Goal: Transaction & Acquisition: Purchase product/service

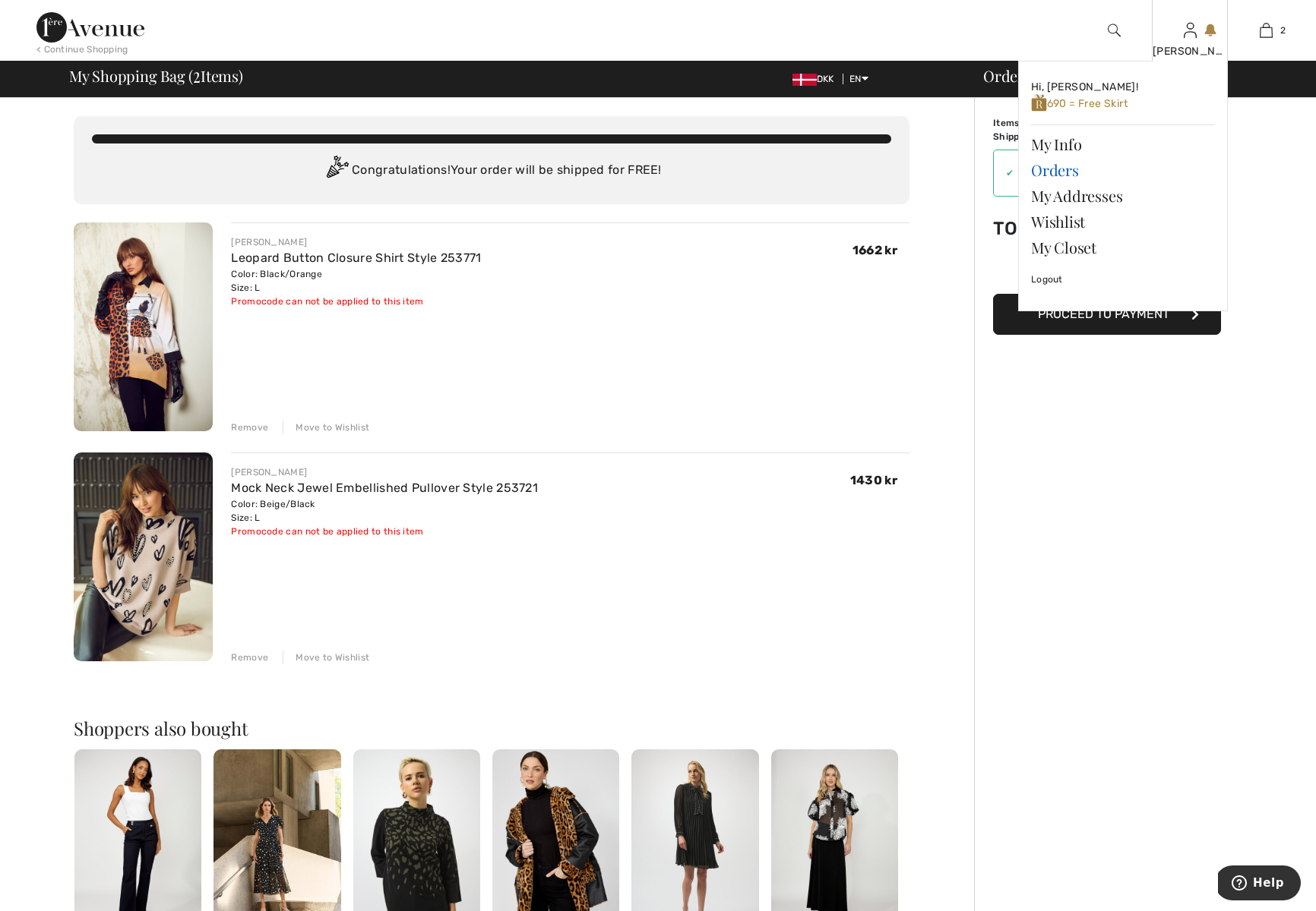
click at [1043, 170] on link "Orders" at bounding box center [1122, 170] width 184 height 25
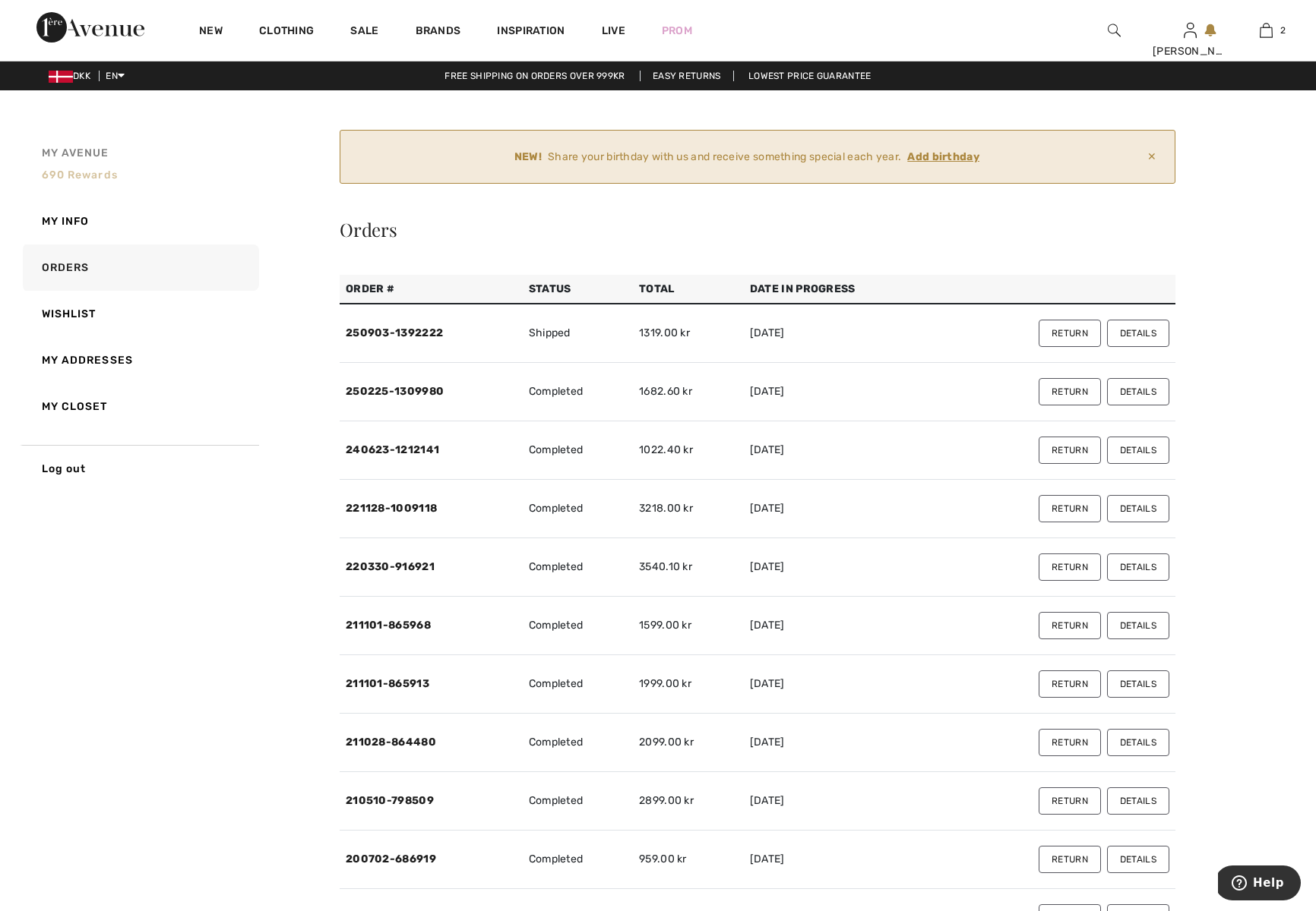
click at [85, 153] on span "My Avenue" at bounding box center [75, 153] width 67 height 16
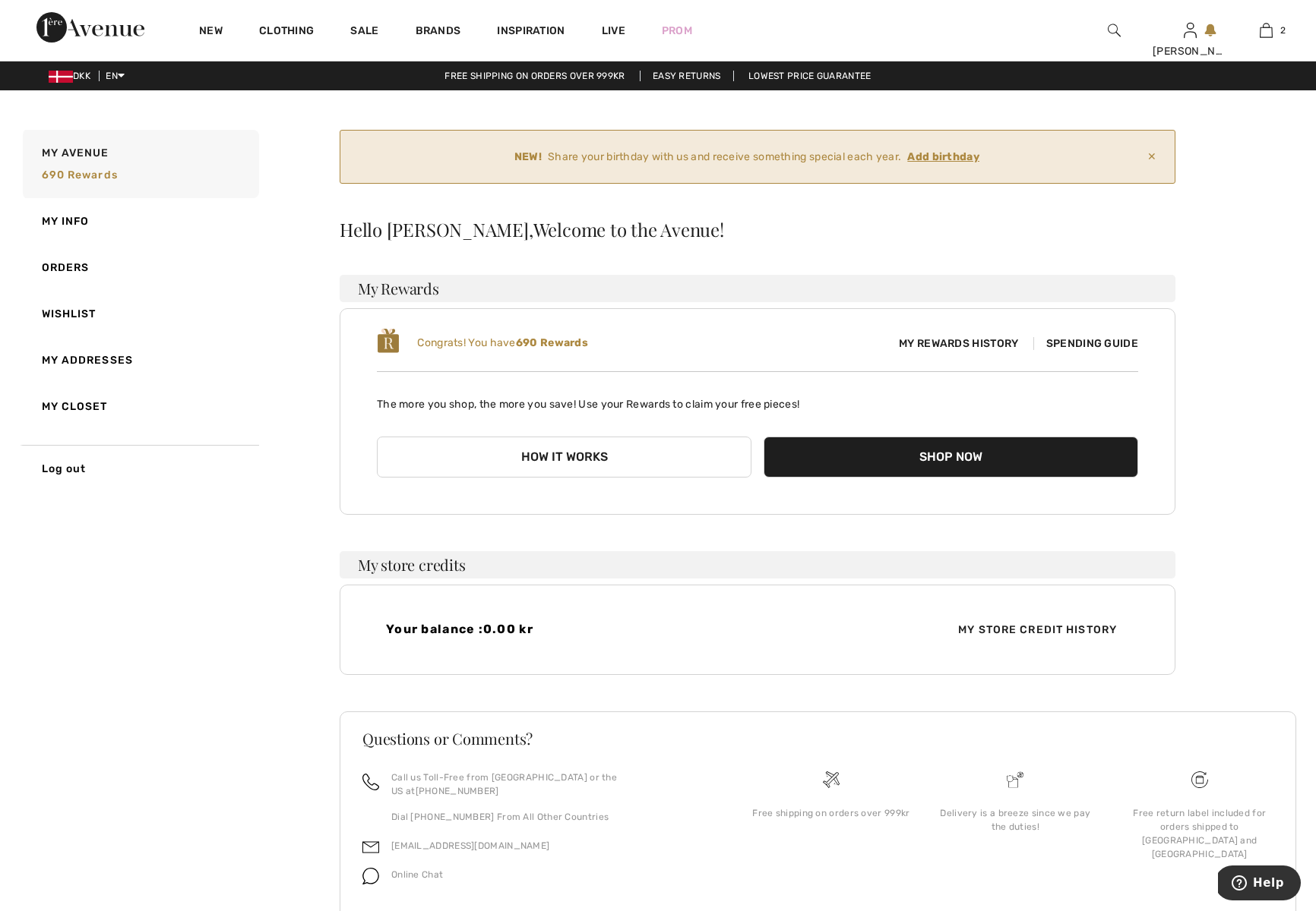
click at [550, 446] on button "How it works" at bounding box center [564, 457] width 374 height 41
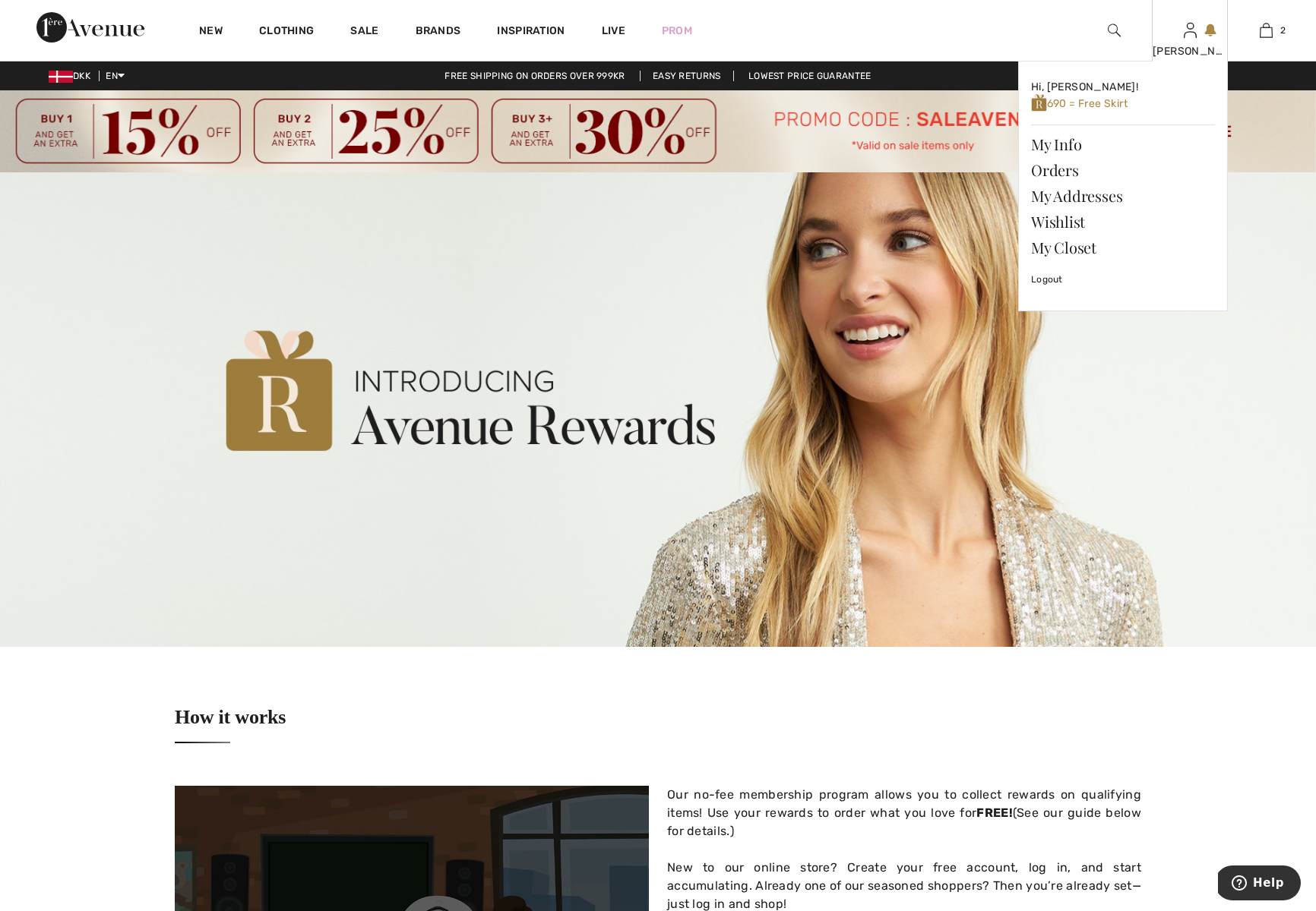
click at [1189, 57] on div "[PERSON_NAME]" at bounding box center [1189, 51] width 74 height 16
click at [1094, 104] on span "690 = Free Skirt" at bounding box center [1078, 103] width 97 height 13
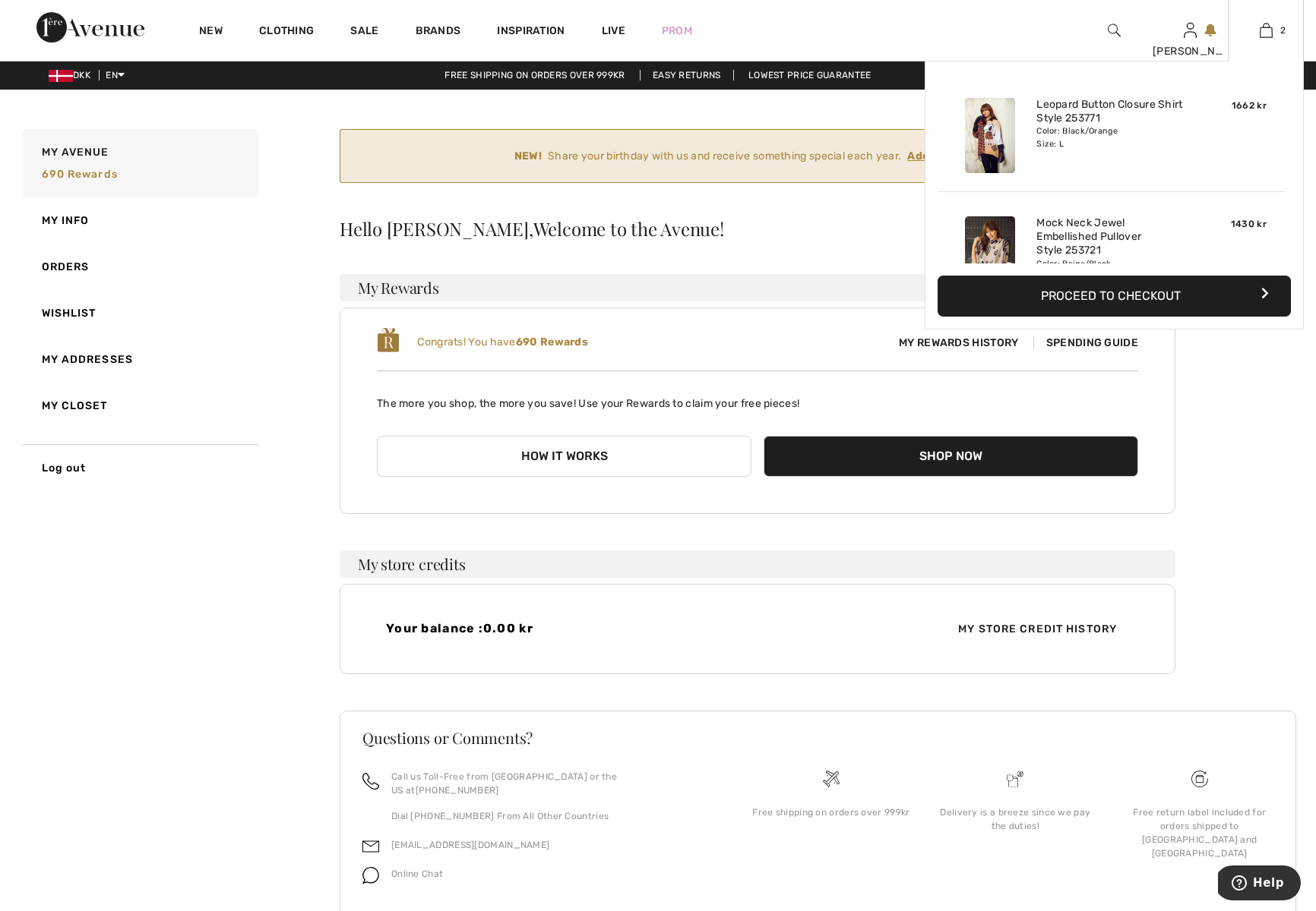
scroll to position [6, 0]
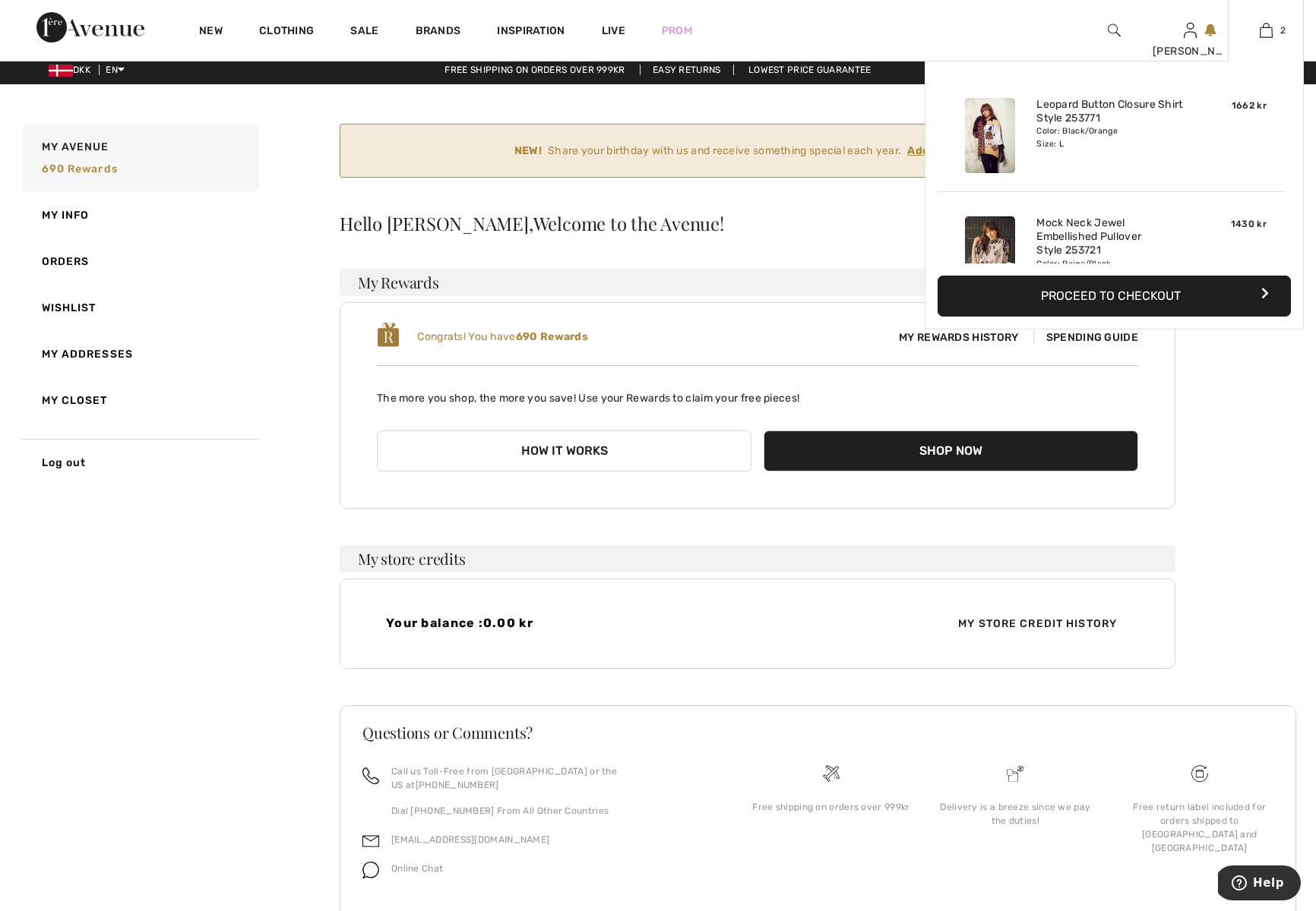
click at [1124, 289] on button "Proceed to Checkout" at bounding box center [1114, 296] width 353 height 41
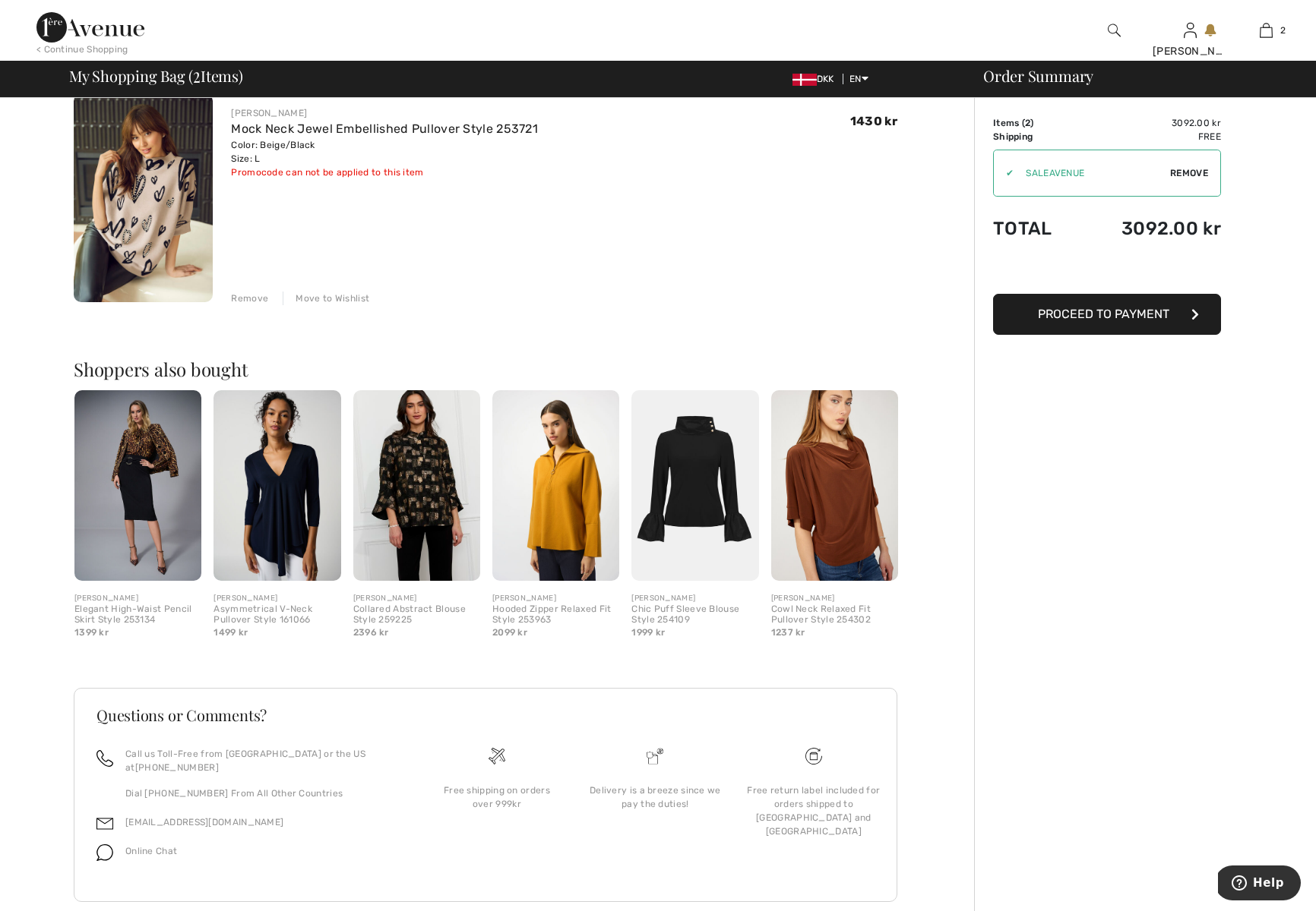
scroll to position [373, 0]
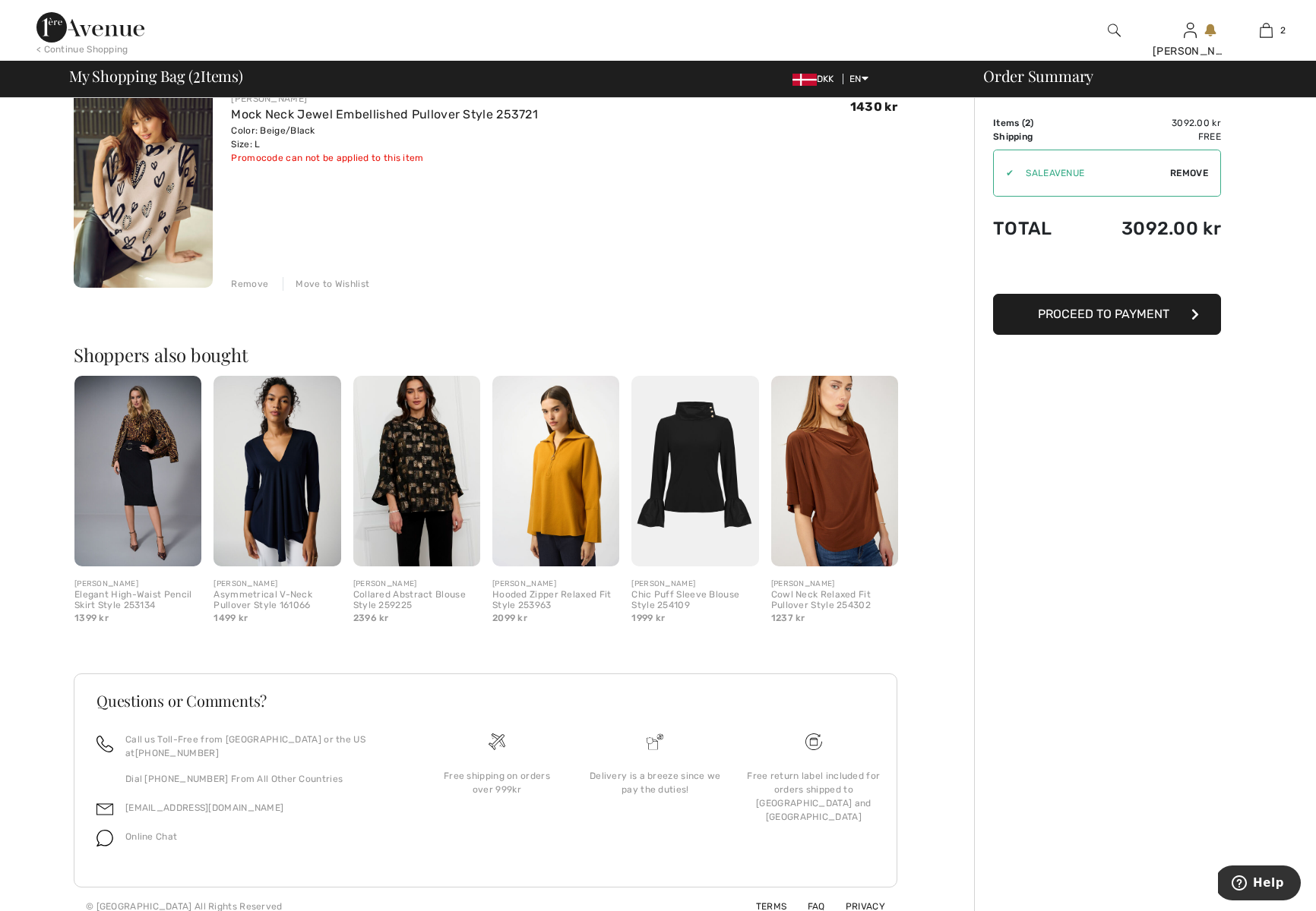
click at [1116, 315] on span "Proceed to Payment" at bounding box center [1103, 314] width 132 height 15
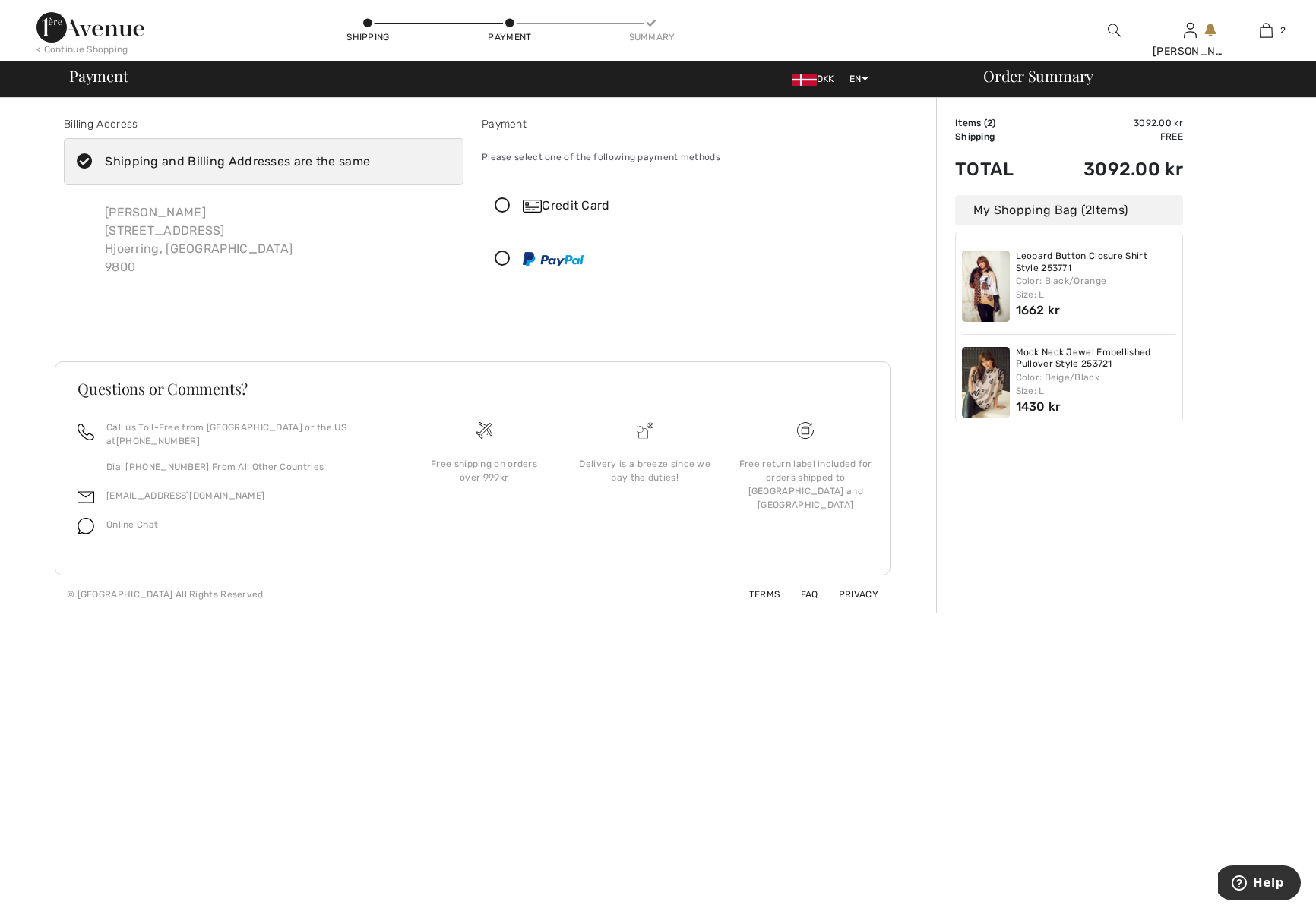
click at [219, 160] on div "Shipping and Billing Addresses are the same" at bounding box center [238, 162] width 265 height 19
click at [370, 160] on input "Shipping and Billing Addresses are the same" at bounding box center [375, 162] width 10 height 46
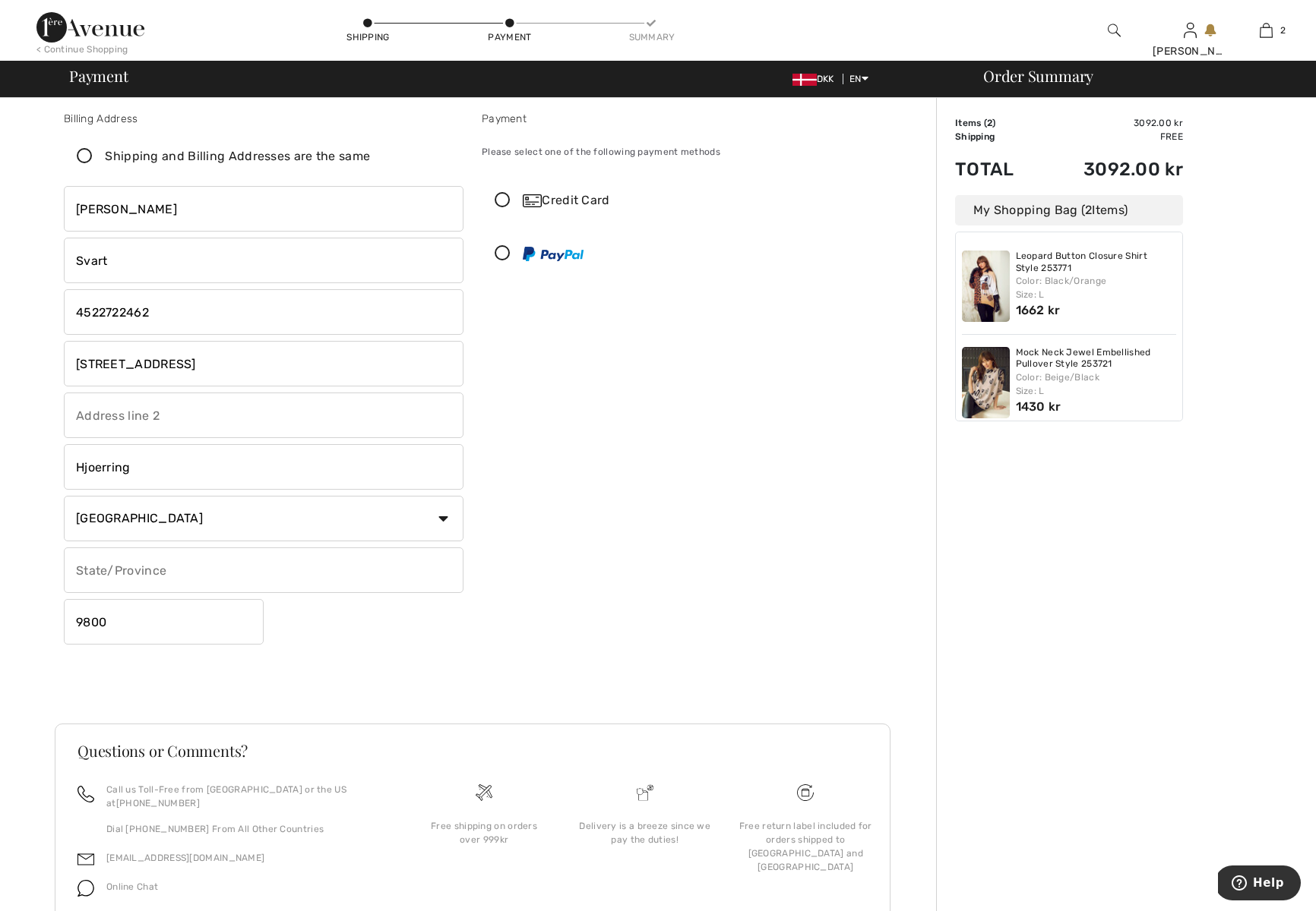
scroll to position [7, 0]
checkbox input "false"
drag, startPoint x: 201, startPoint y: 362, endPoint x: 33, endPoint y: 366, distance: 168.0
click at [33, 366] on div "Billing Address Shipping and Billing Addresses are the same Inge Svart [STREET_…" at bounding box center [472, 533] width 927 height 883
type input "Skrænten 34"
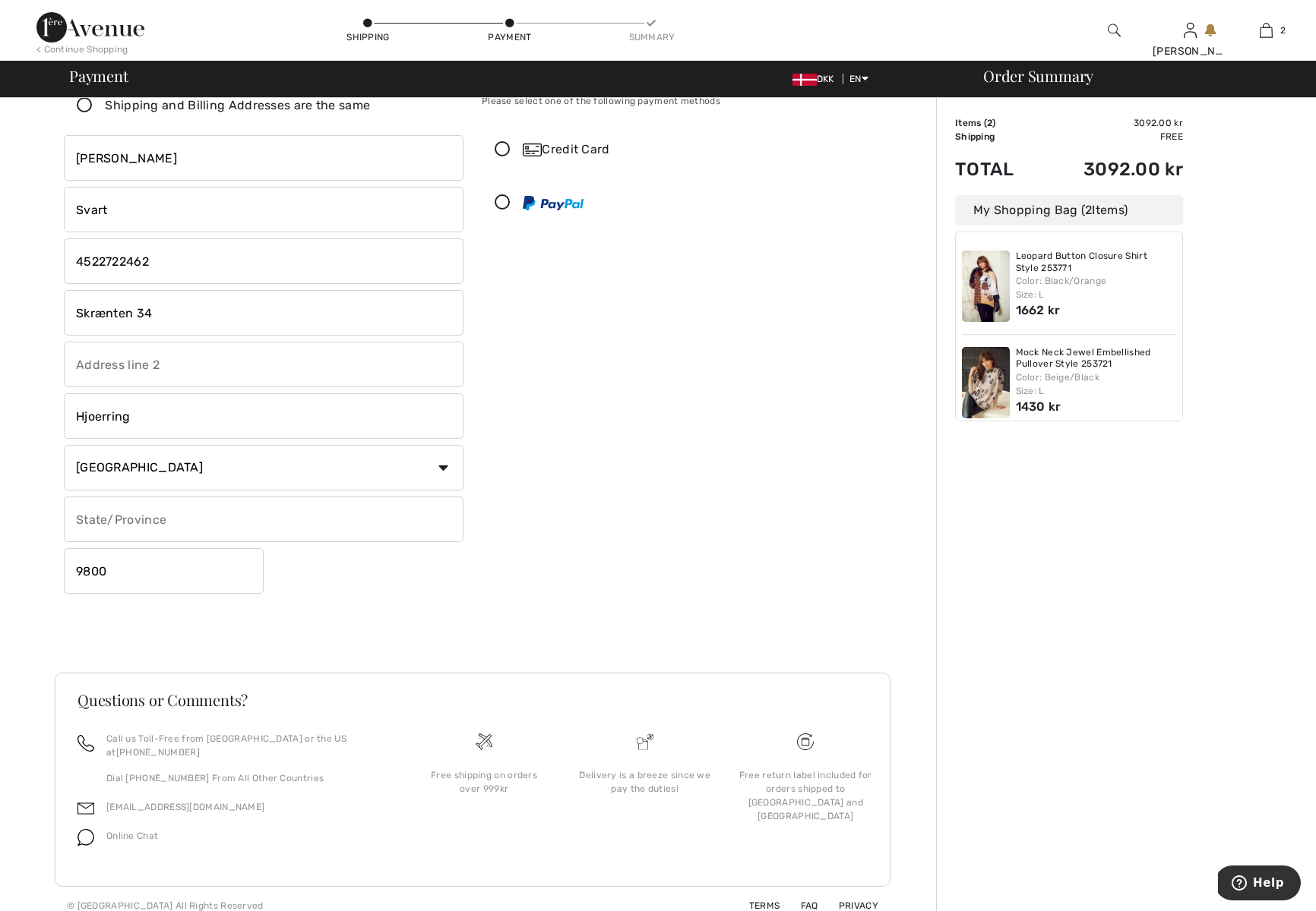
scroll to position [0, 0]
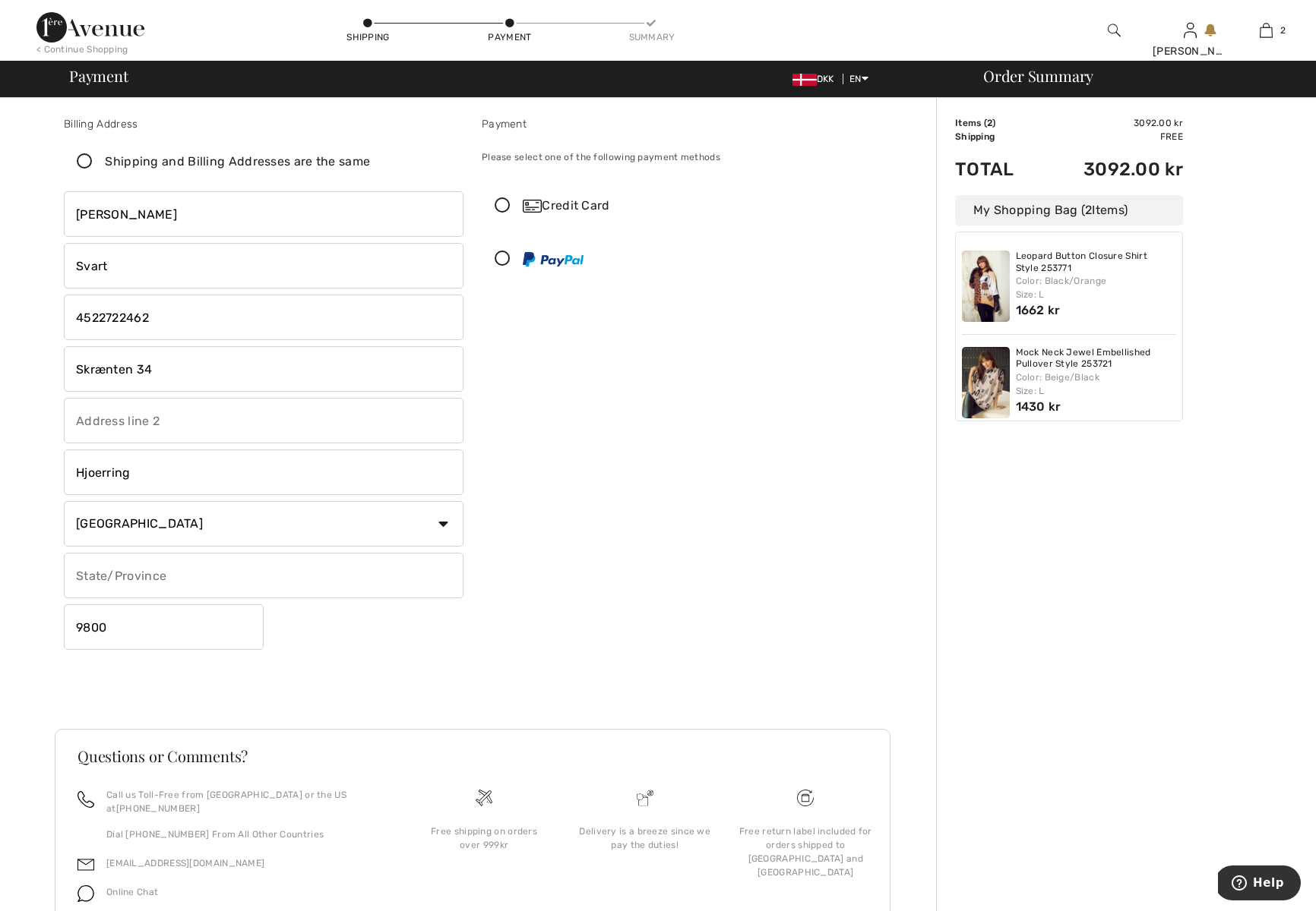
click at [86, 161] on icon at bounding box center [84, 162] width 40 height 16
click at [370, 161] on input "Shipping and Billing Addresses are the same" at bounding box center [375, 162] width 10 height 46
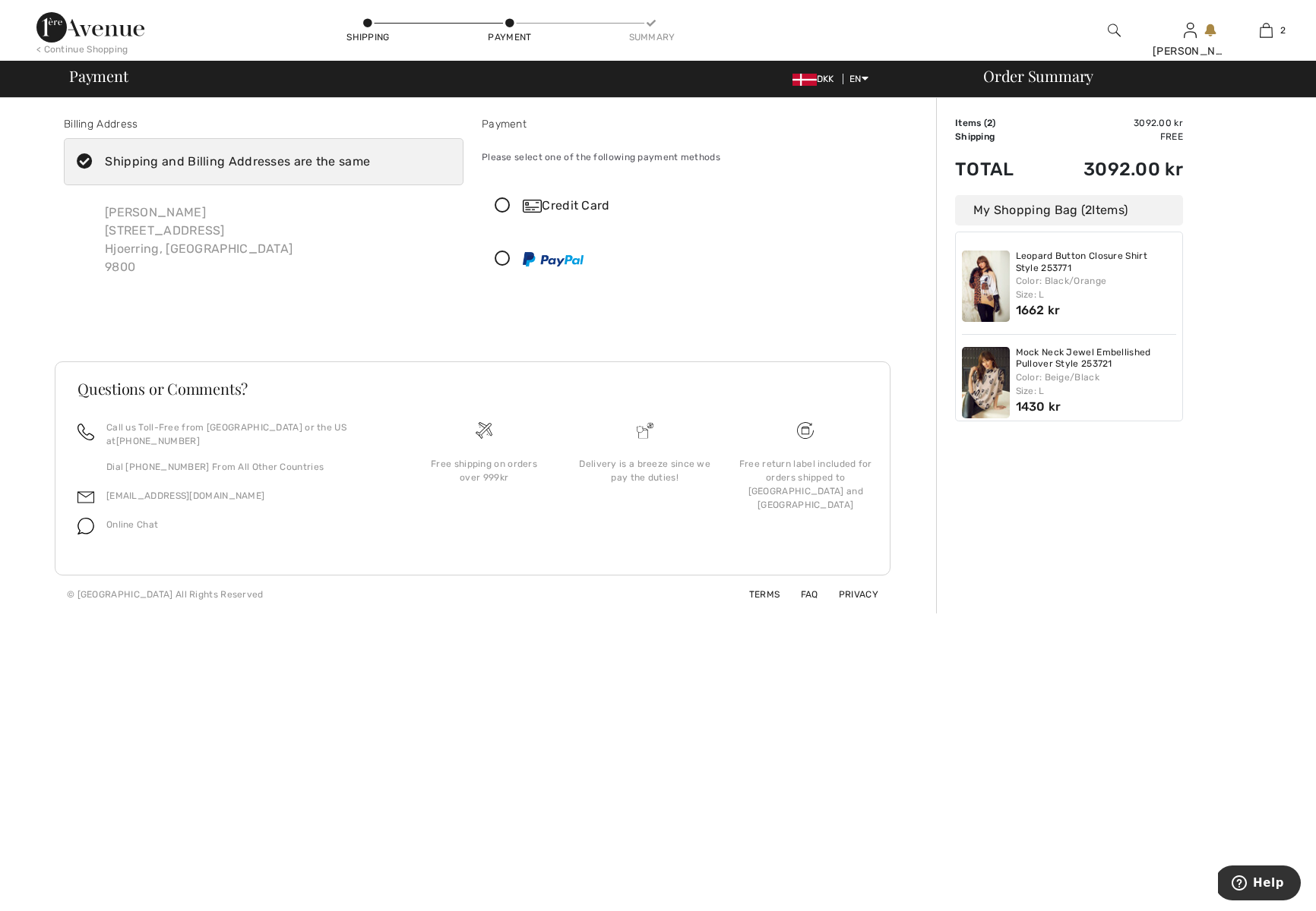
checkbox input "true"
click at [159, 235] on div "Inge Svart Aastrupvej 10 Hjoerring, DK 9800" at bounding box center [198, 240] width 212 height 97
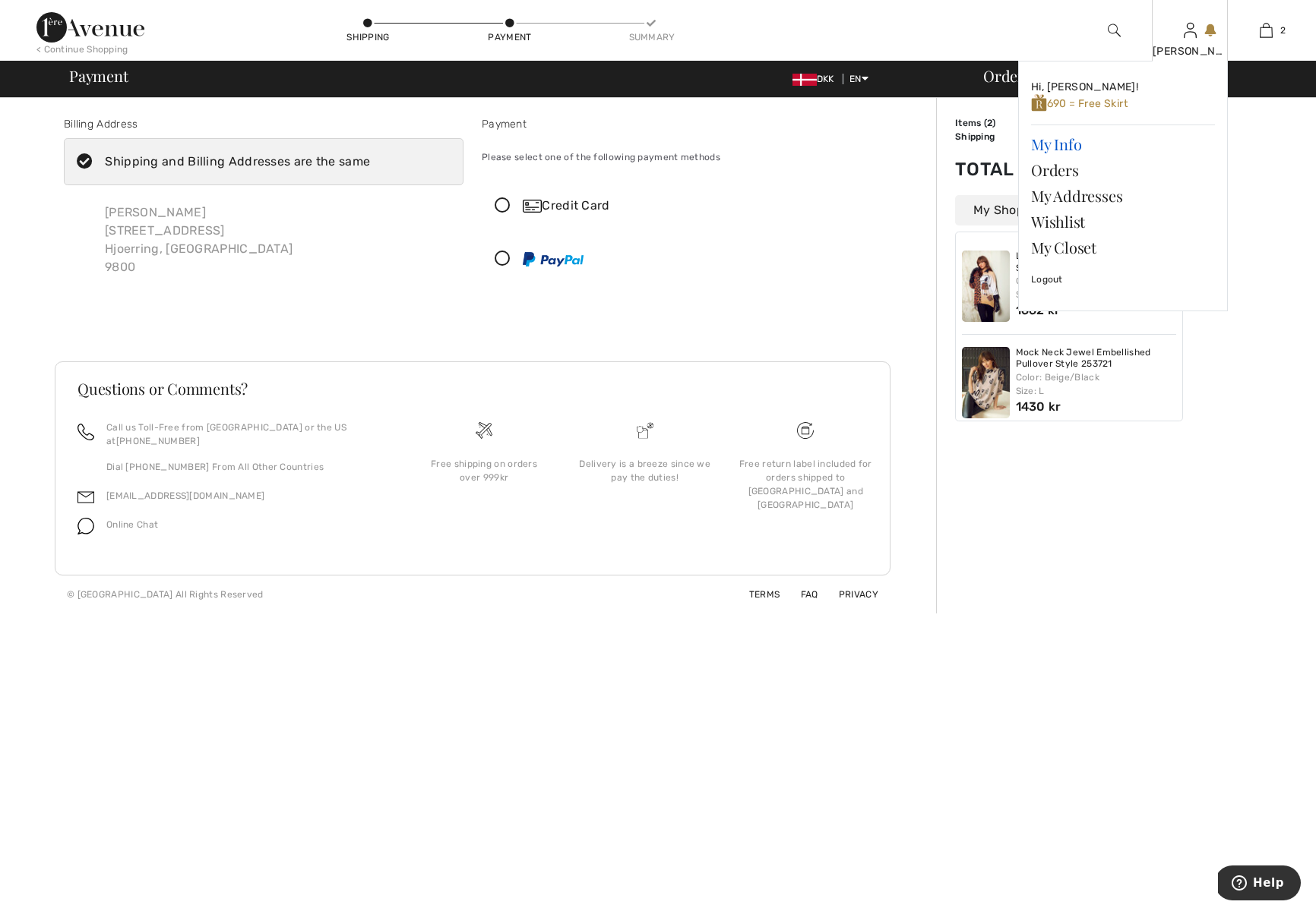
click at [1069, 143] on link "My Info" at bounding box center [1122, 144] width 184 height 25
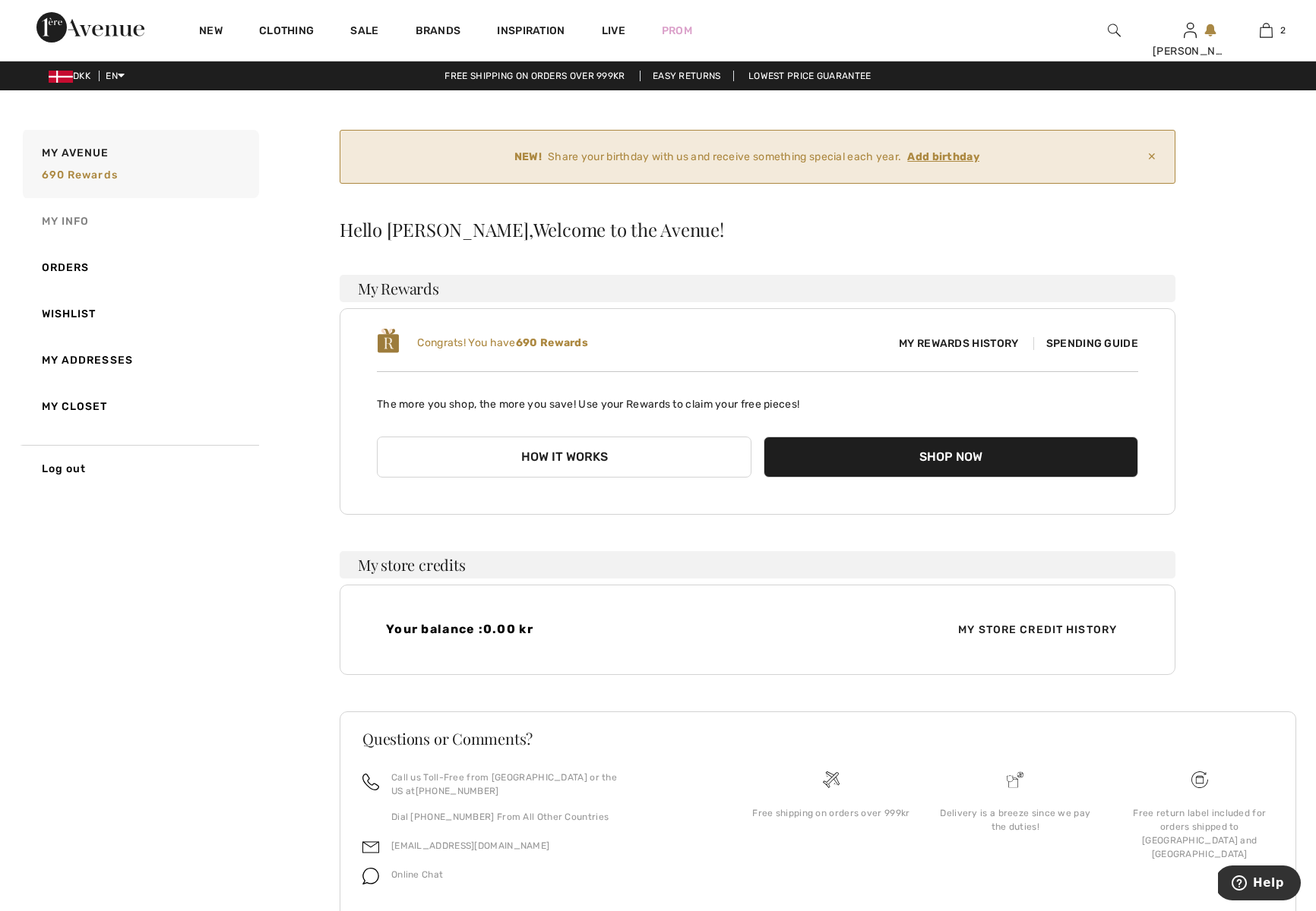
click at [75, 219] on link "My Info" at bounding box center [138, 221] width 239 height 47
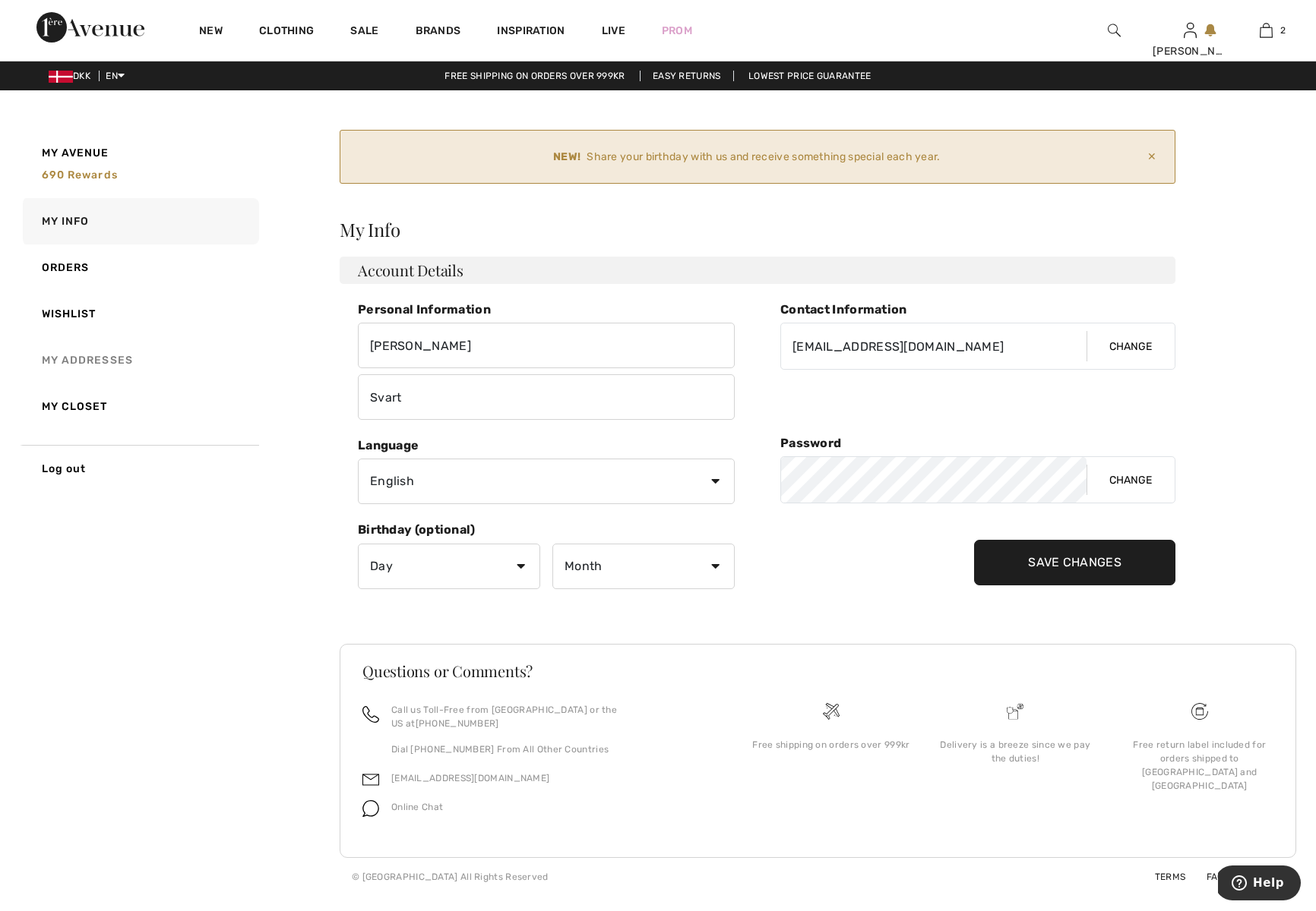
click at [72, 353] on link "My Addresses" at bounding box center [138, 361] width 239 height 47
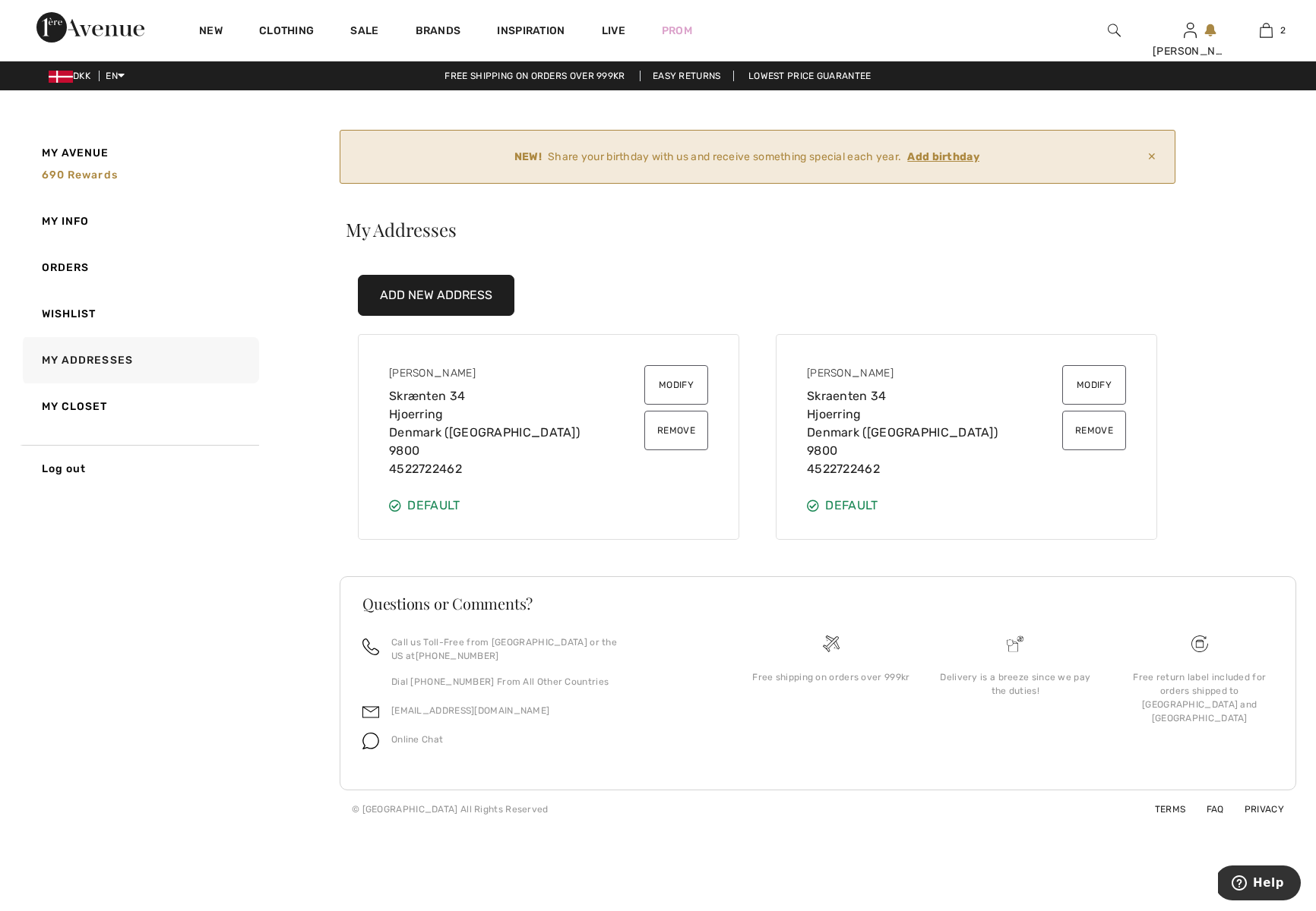
click at [420, 290] on button "Add New Address" at bounding box center [436, 295] width 157 height 41
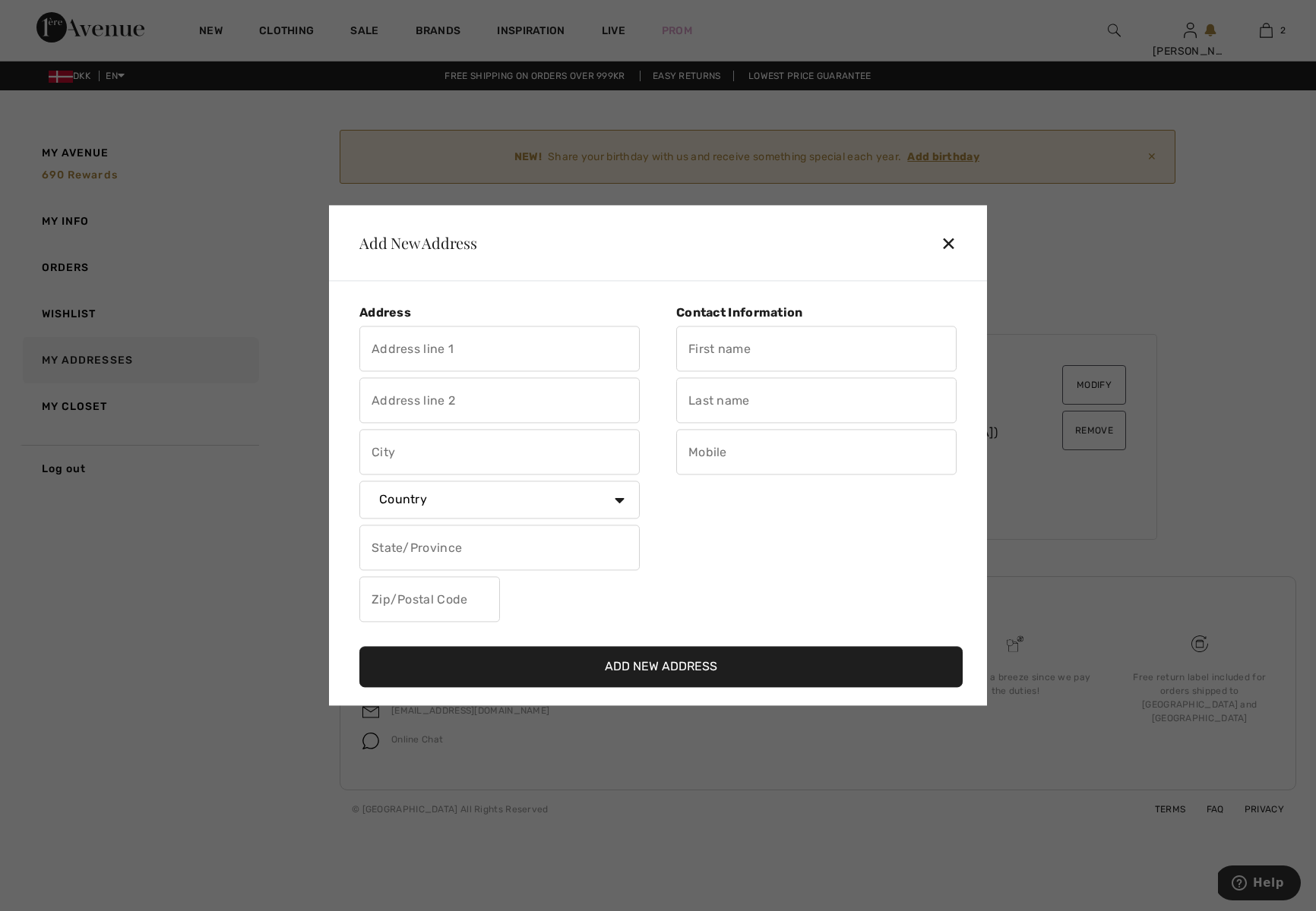
click at [479, 353] on input "text" at bounding box center [500, 349] width 281 height 46
type input "Skrænten 34"
type input "Hjørring"
select select "DK"
type input "9800"
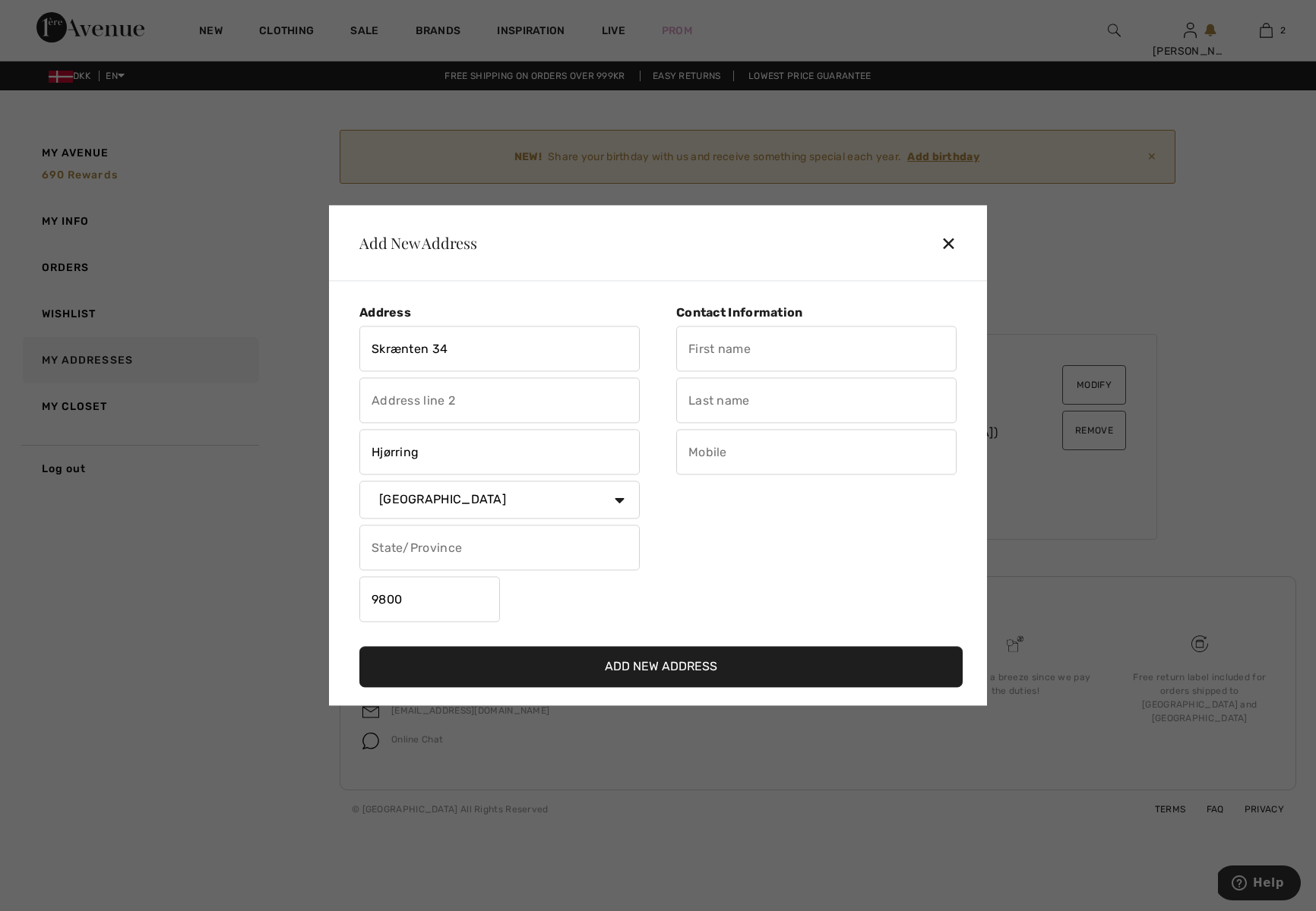
type input "[PERSON_NAME]"
type input "Svart"
click at [432, 449] on input "Hjørring" at bounding box center [500, 452] width 281 height 46
type input "Hjoerring"
click at [721, 458] on input "text" at bounding box center [817, 452] width 281 height 46
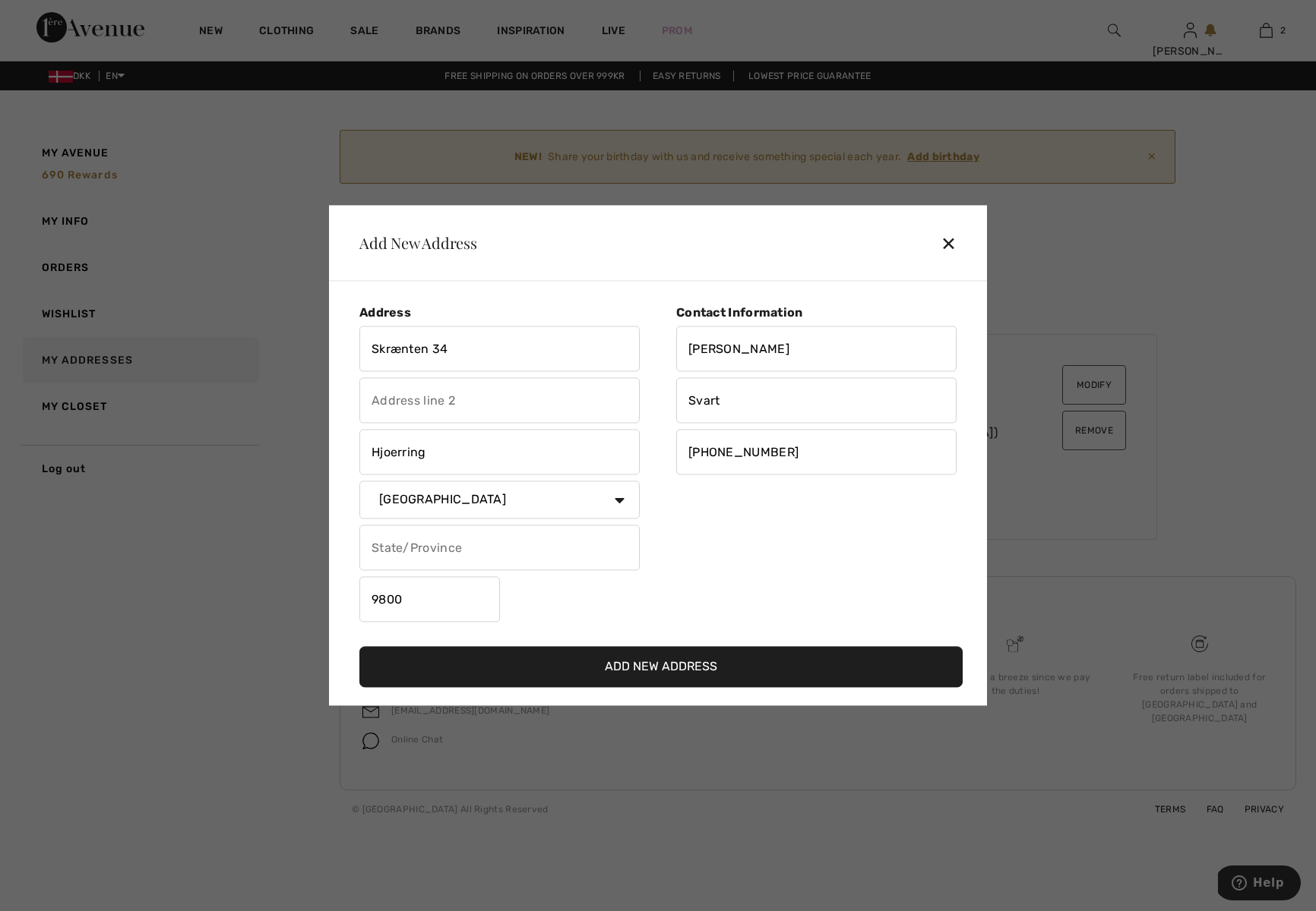
type input "4522722462"
click at [633, 667] on button "Add New Address" at bounding box center [661, 667] width 603 height 41
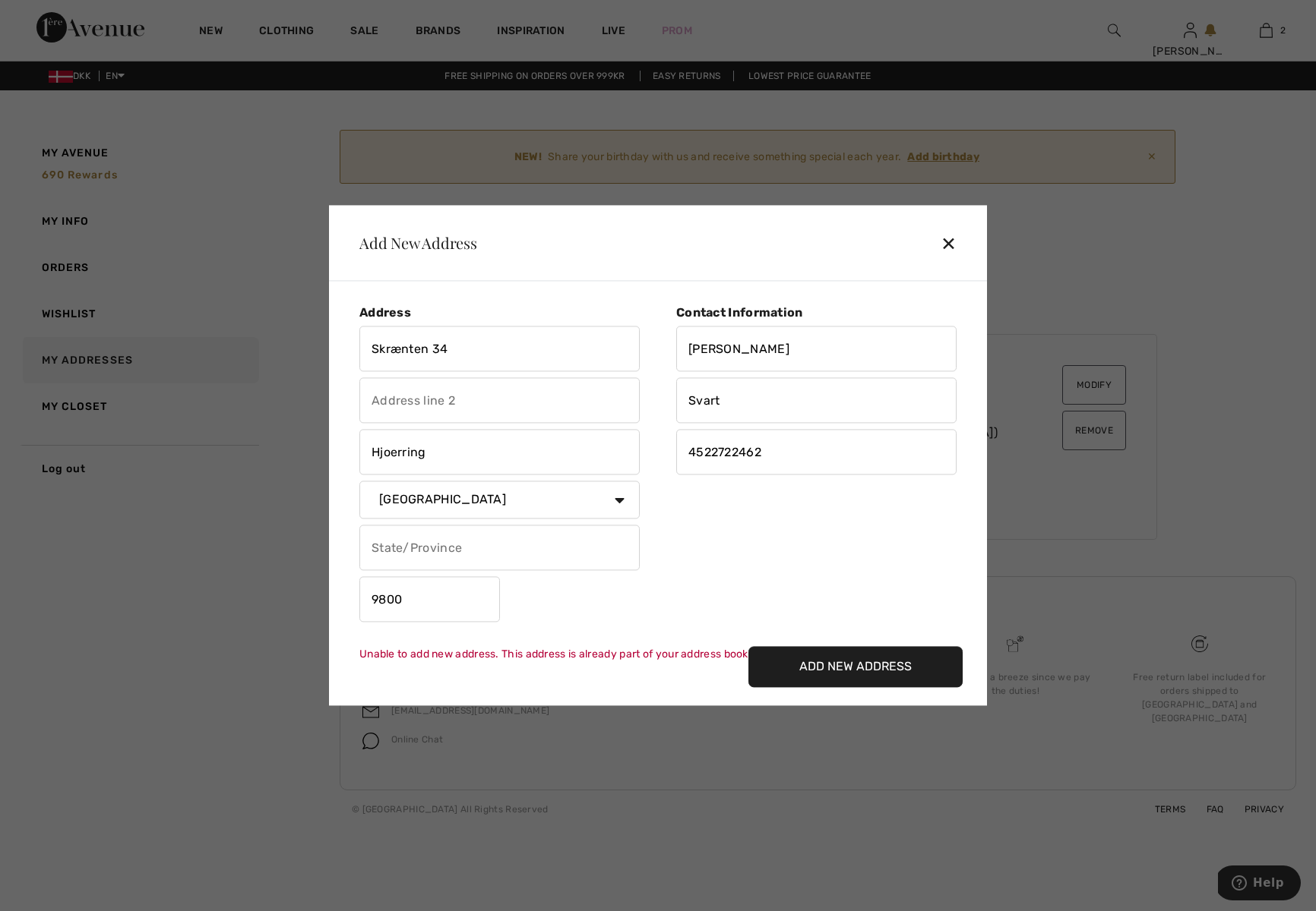
click at [955, 242] on div "✕" at bounding box center [954, 243] width 28 height 32
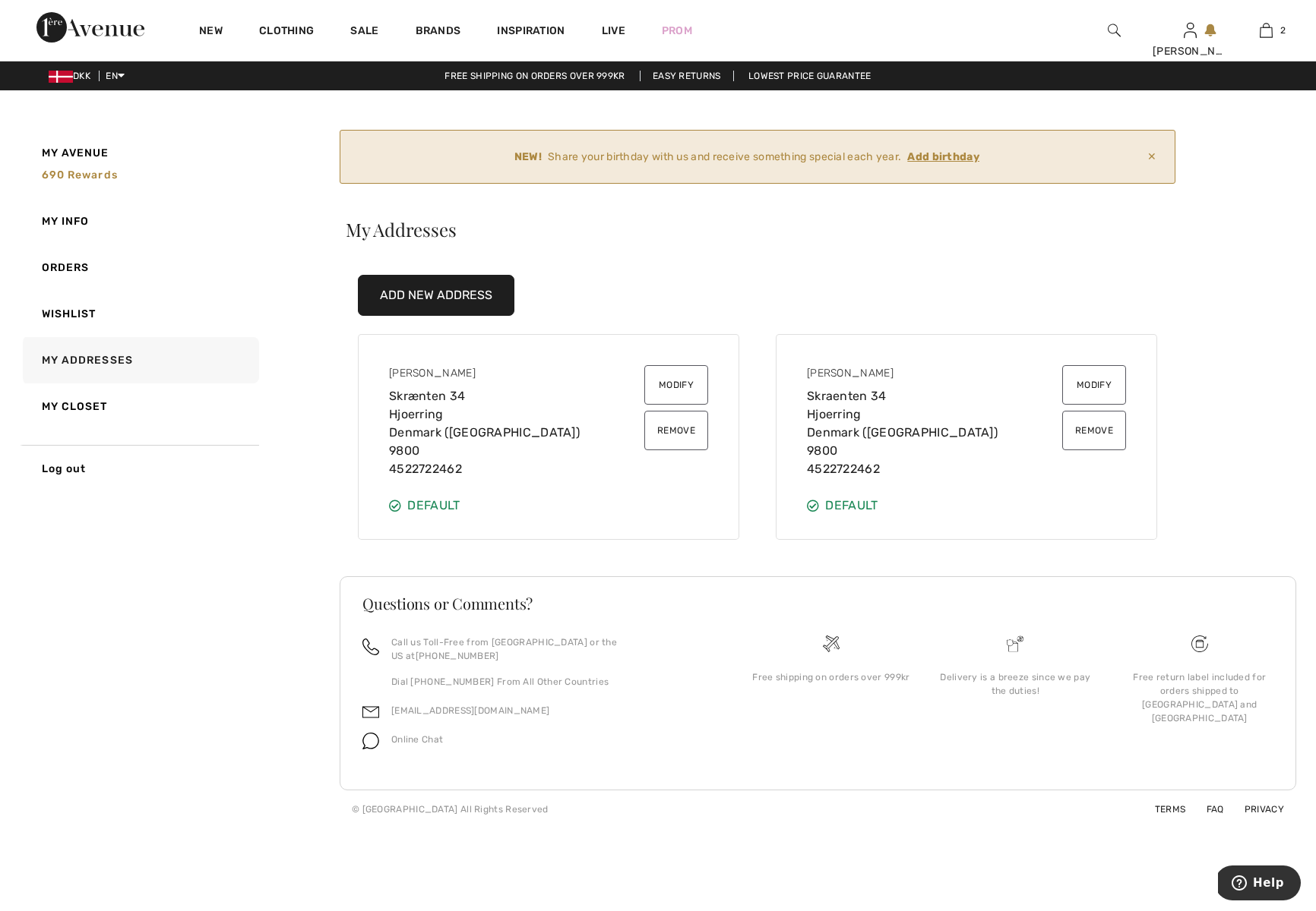
click at [677, 427] on button "Remove" at bounding box center [676, 431] width 63 height 40
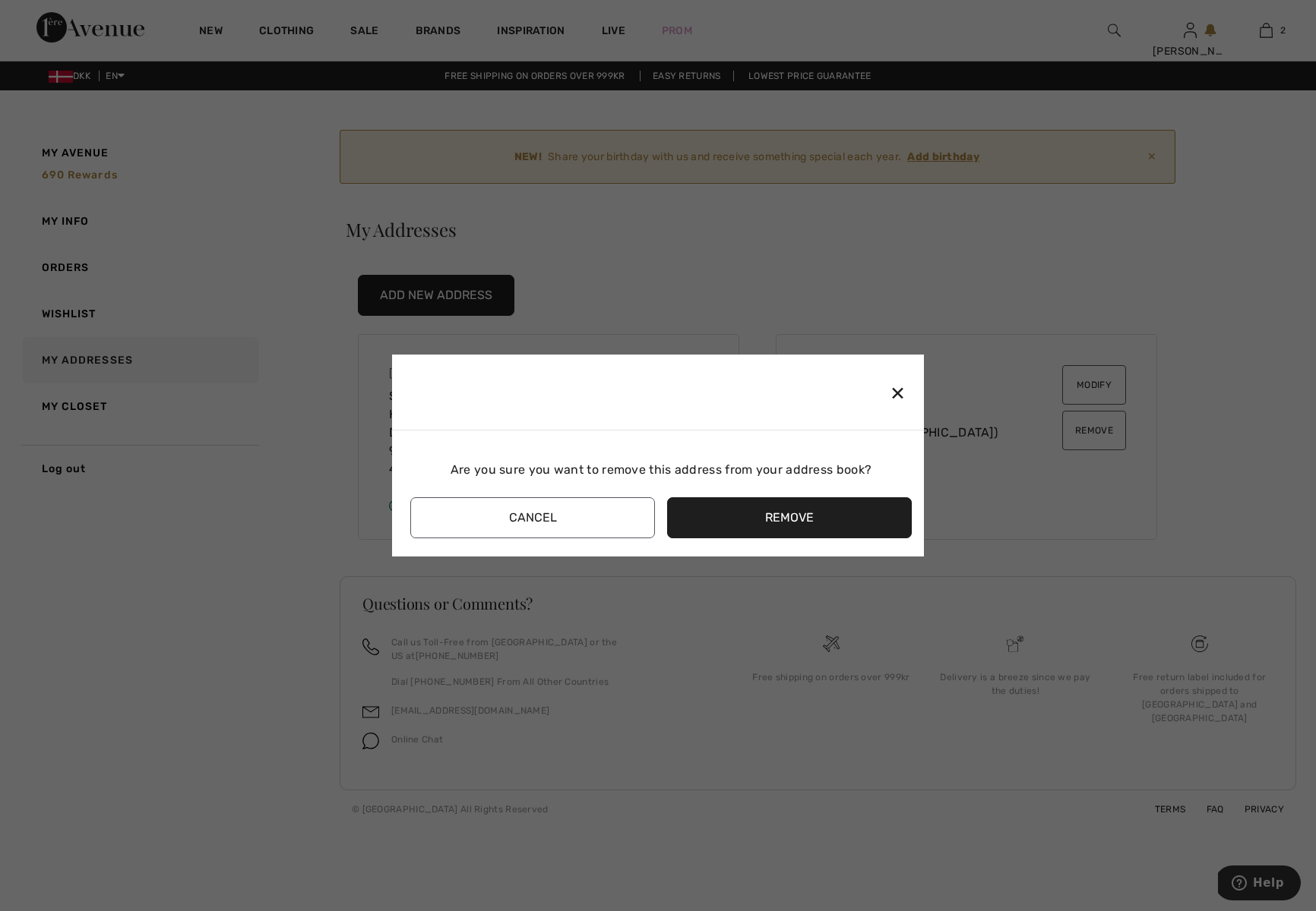
click at [773, 524] on button "Remove" at bounding box center [789, 517] width 245 height 41
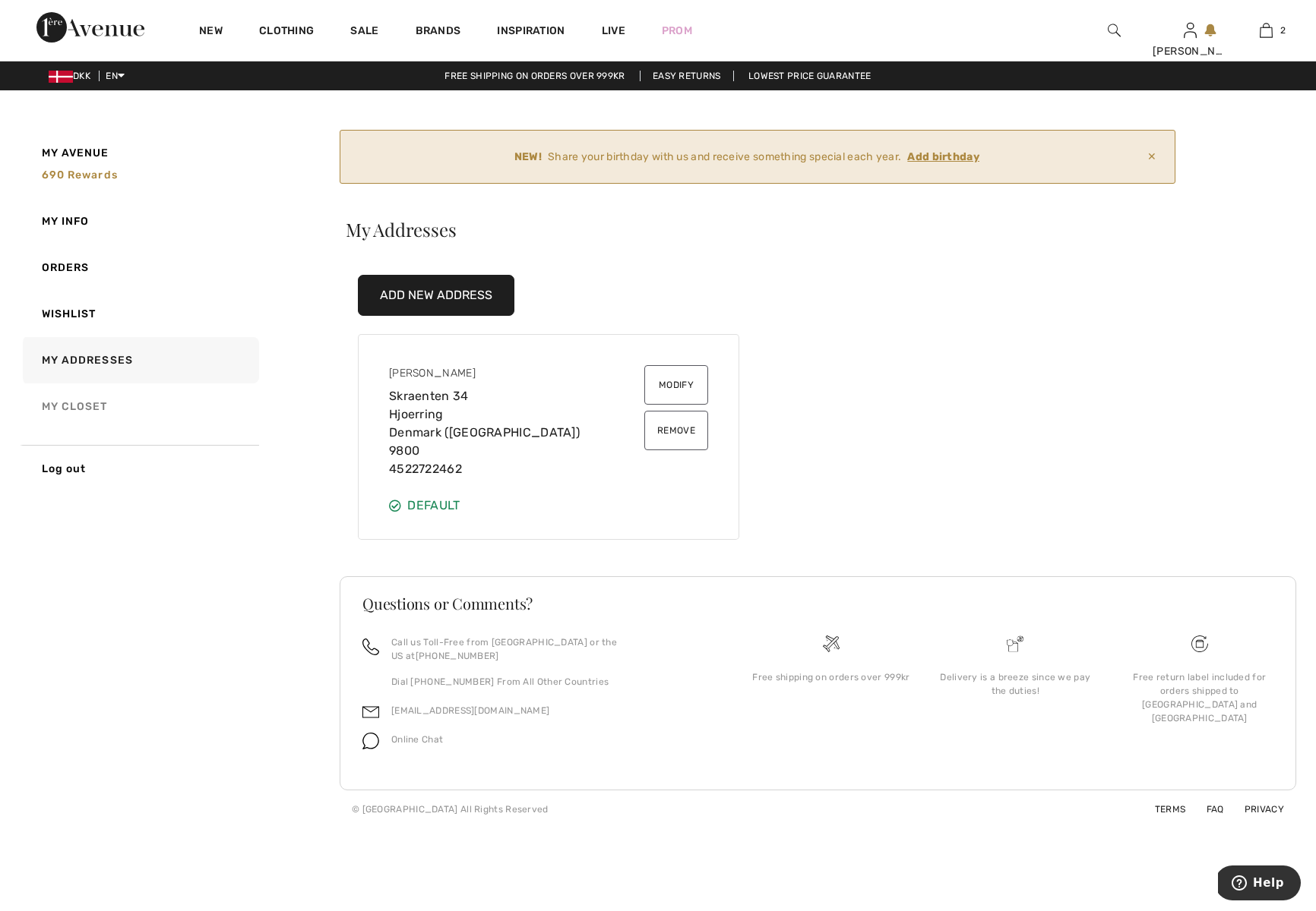
click at [51, 400] on link "My Closet" at bounding box center [138, 407] width 239 height 47
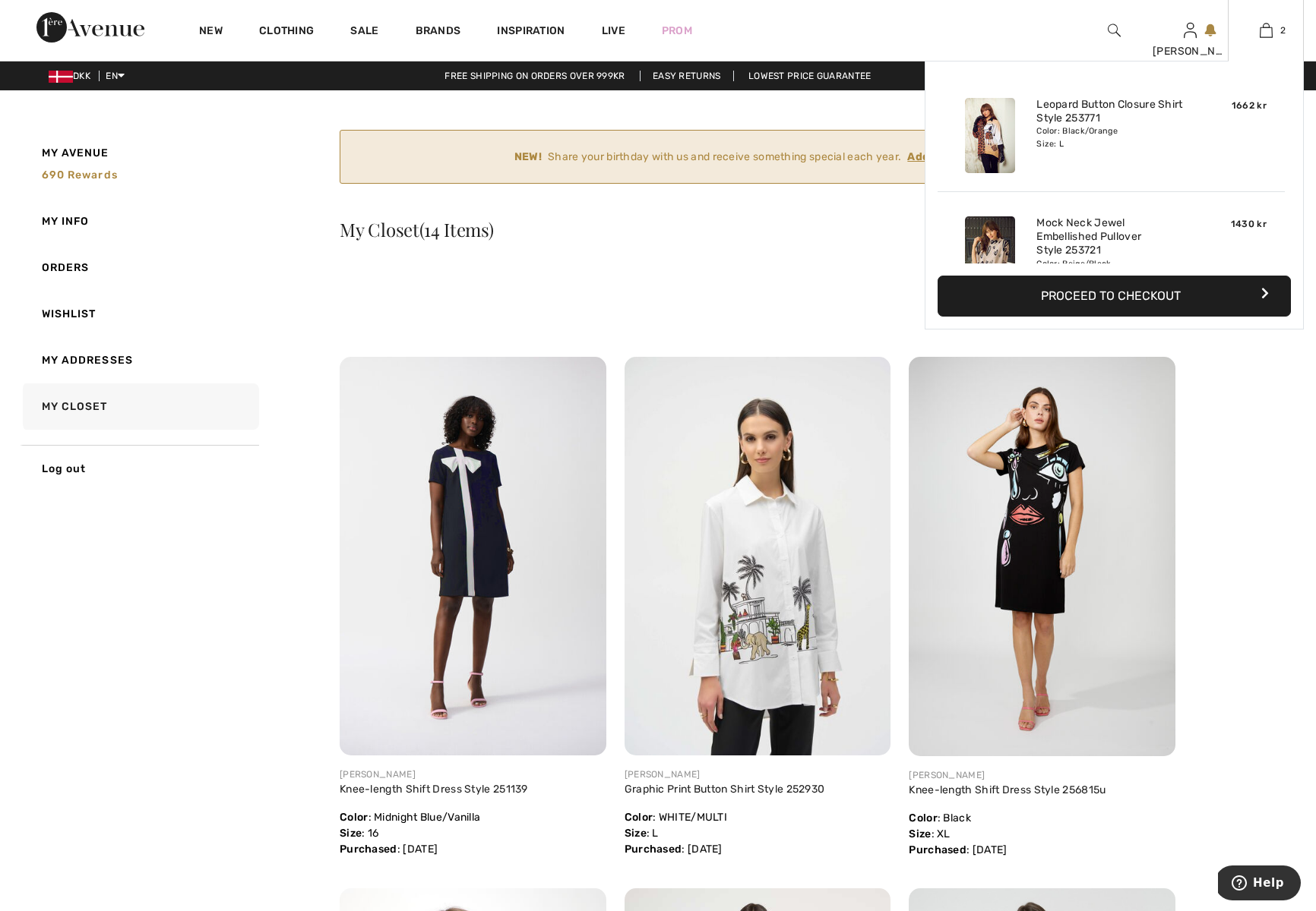
click at [1126, 290] on button "Proceed to Checkout" at bounding box center [1114, 296] width 353 height 41
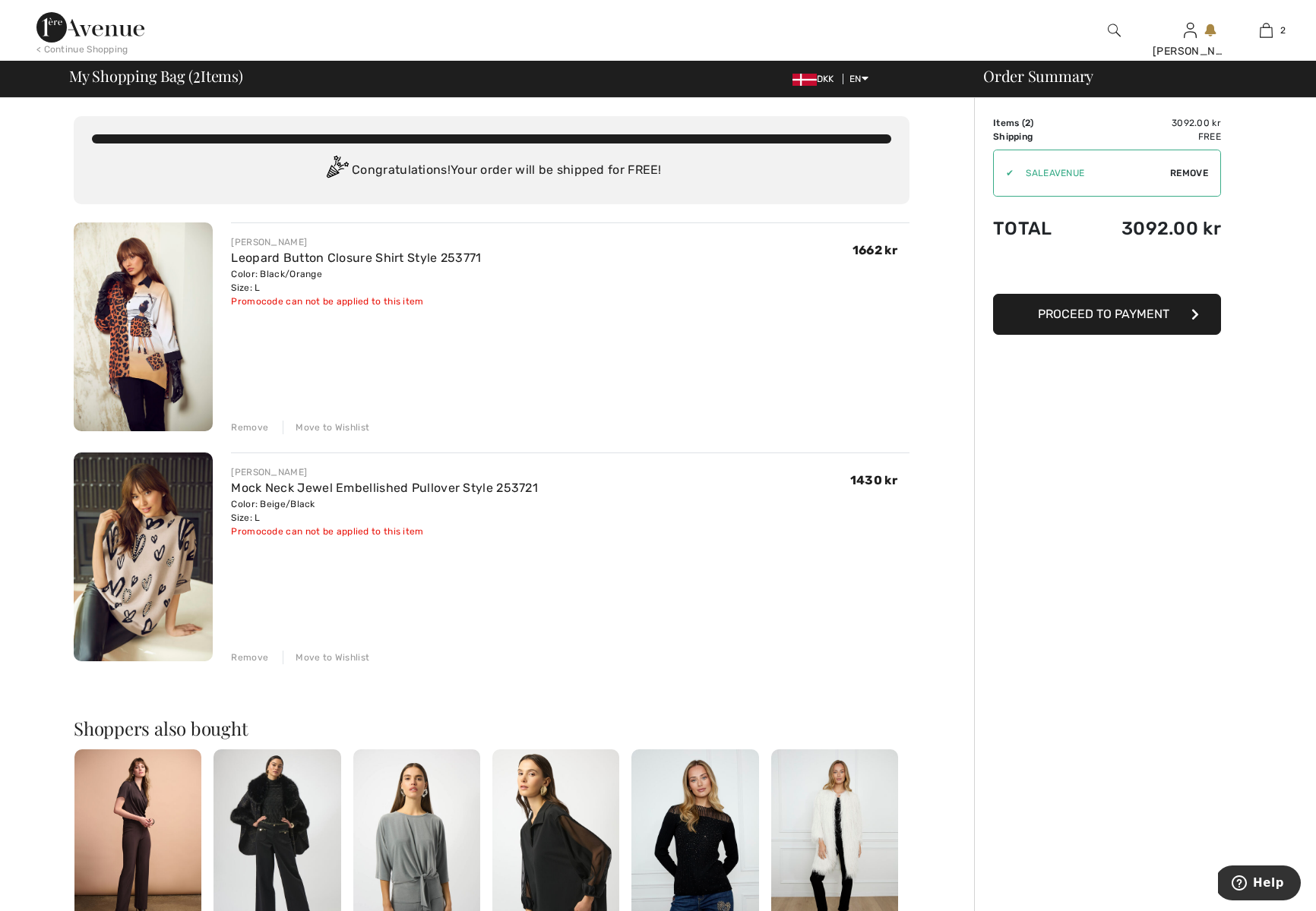
click at [1095, 314] on span "Proceed to Payment" at bounding box center [1103, 314] width 132 height 15
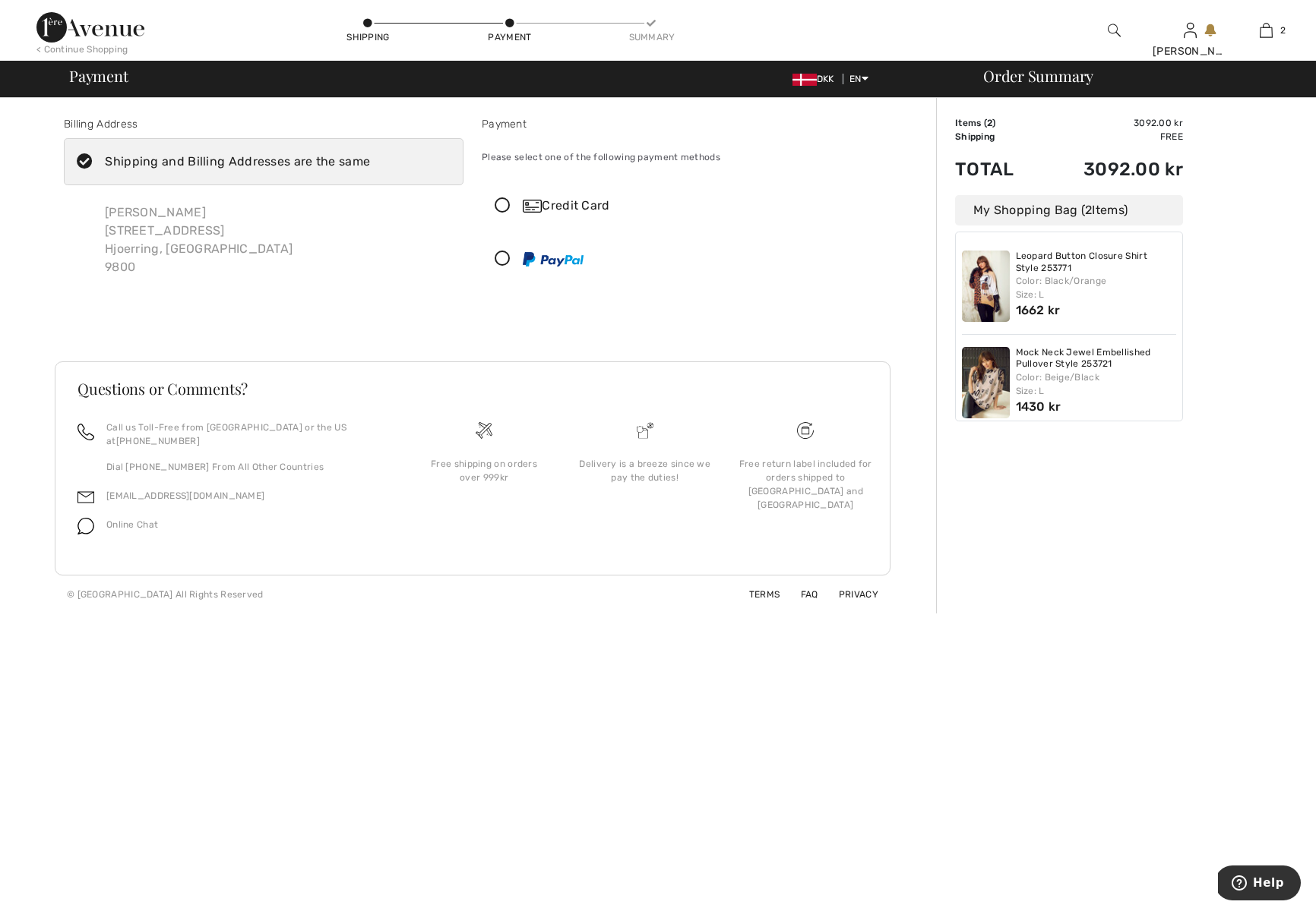
click at [356, 160] on div "Shipping and Billing Addresses are the same" at bounding box center [238, 162] width 265 height 19
click at [370, 160] on input "Shipping and Billing Addresses are the same" at bounding box center [375, 162] width 10 height 46
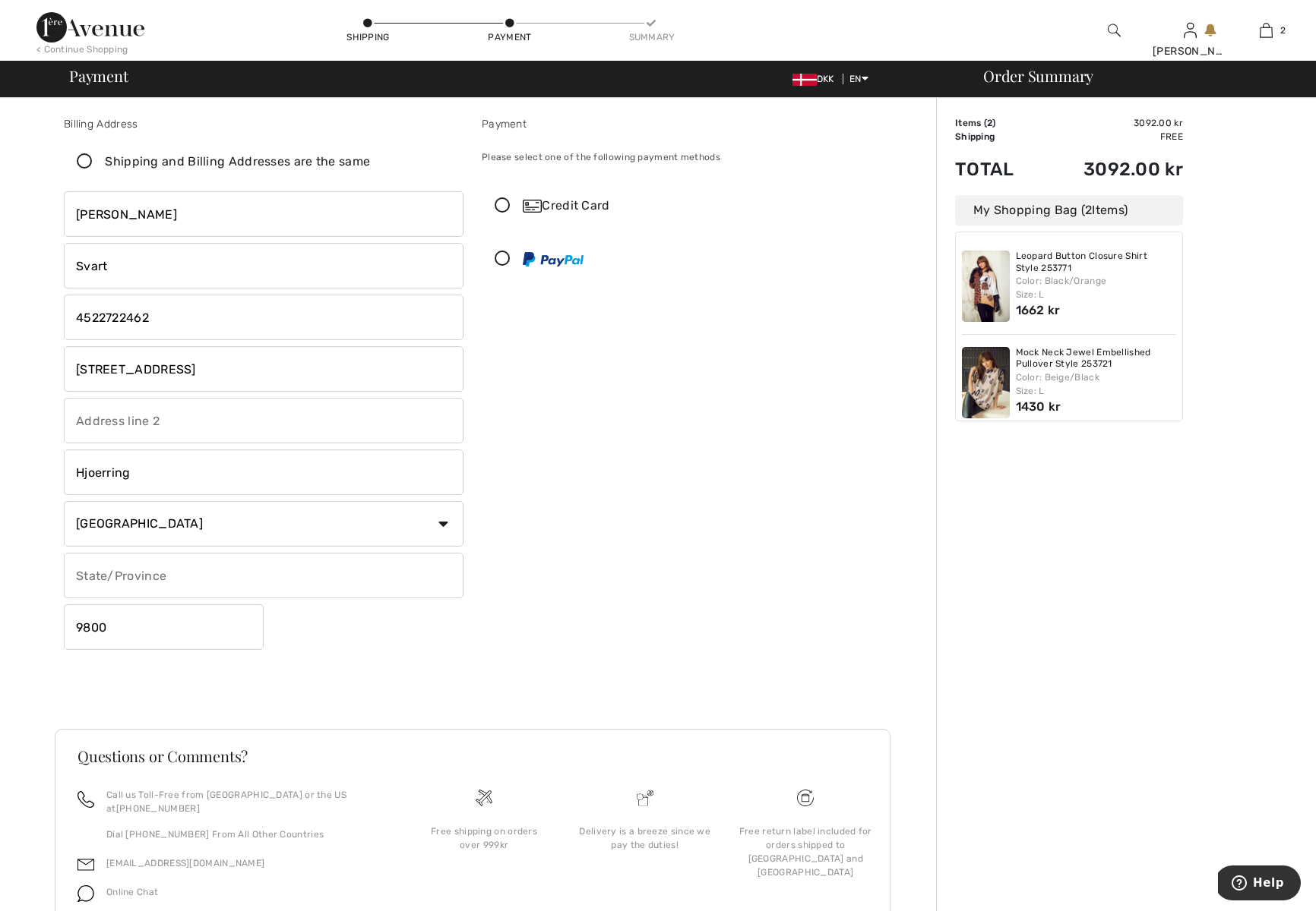
checkbox input "false"
click at [168, 367] on input "[STREET_ADDRESS]" at bounding box center [263, 368] width 400 height 46
type input "A"
type input "Skrænten 34"
click at [500, 204] on icon at bounding box center [502, 206] width 40 height 16
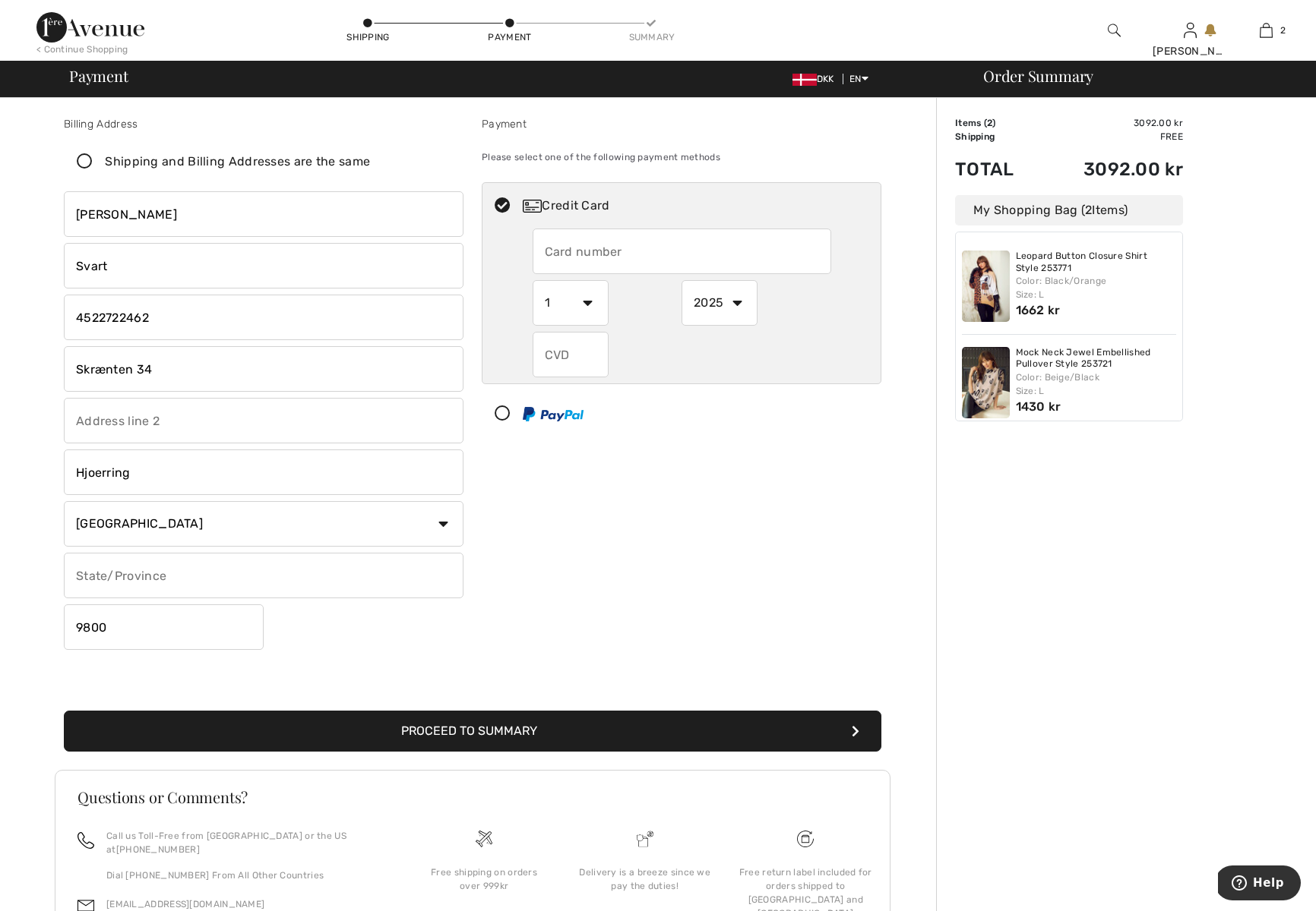
click at [639, 256] on input "text" at bounding box center [681, 251] width 298 height 46
type input "4609779380977930"
click at [587, 301] on select "1 2 3 4 5 6 7 8 9 10 11 12" at bounding box center [570, 303] width 76 height 46
select select "5"
click at [532, 281] on select "1 2 3 4 5 6 7 8 9 10 11 12" at bounding box center [570, 303] width 76 height 46
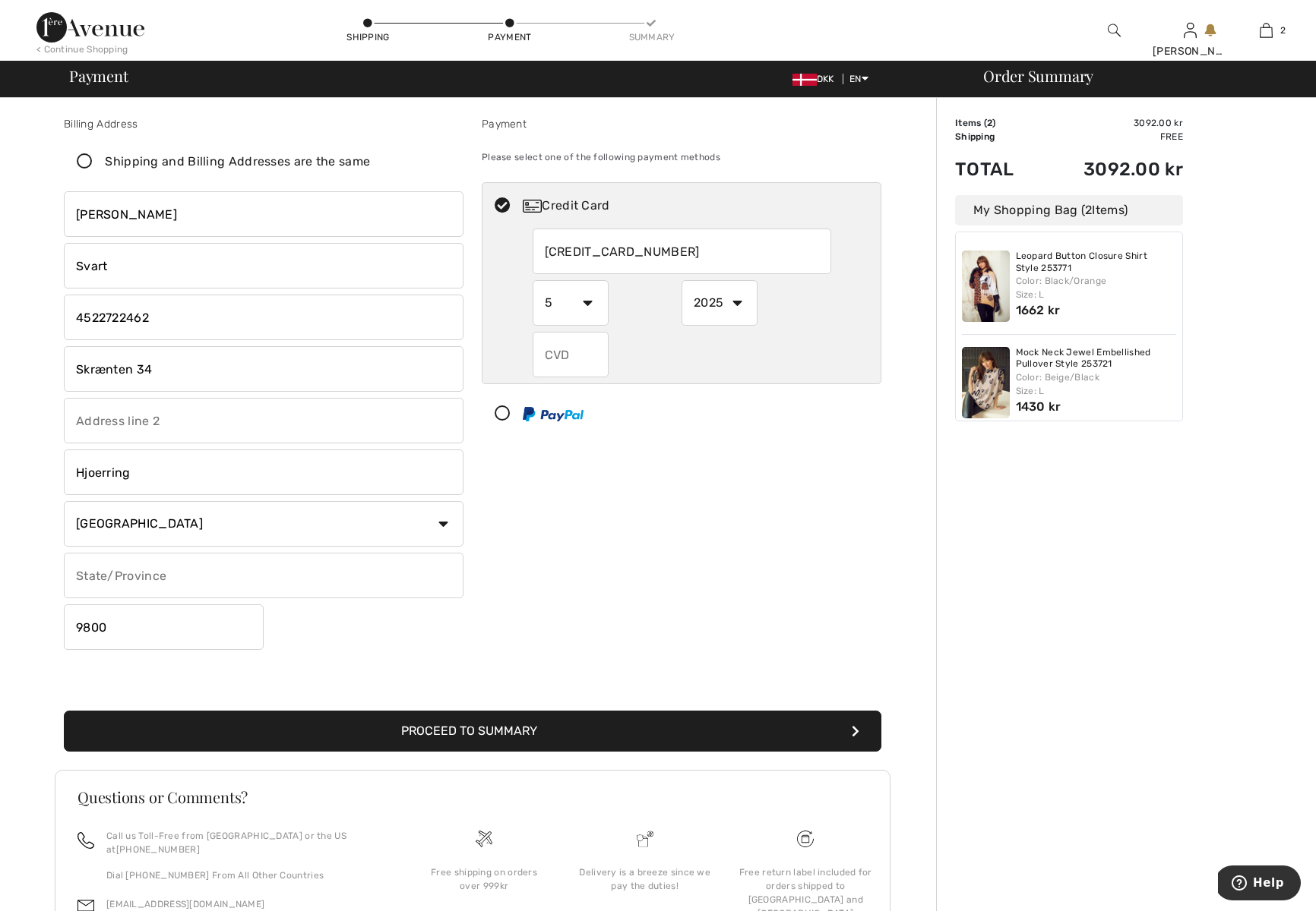
click at [735, 302] on select "2025 2026 2027 2028 2029 2030 2031 2032 2033 2034 2035" at bounding box center [719, 303] width 76 height 46
select select "2028"
click at [681, 281] on select "2025 2026 2027 2028 2029 2030 2031 2032 2033 2034 2035" at bounding box center [719, 303] width 76 height 46
click at [583, 356] on input "text" at bounding box center [570, 355] width 76 height 46
drag, startPoint x: 583, startPoint y: 356, endPoint x: 523, endPoint y: 356, distance: 60.0
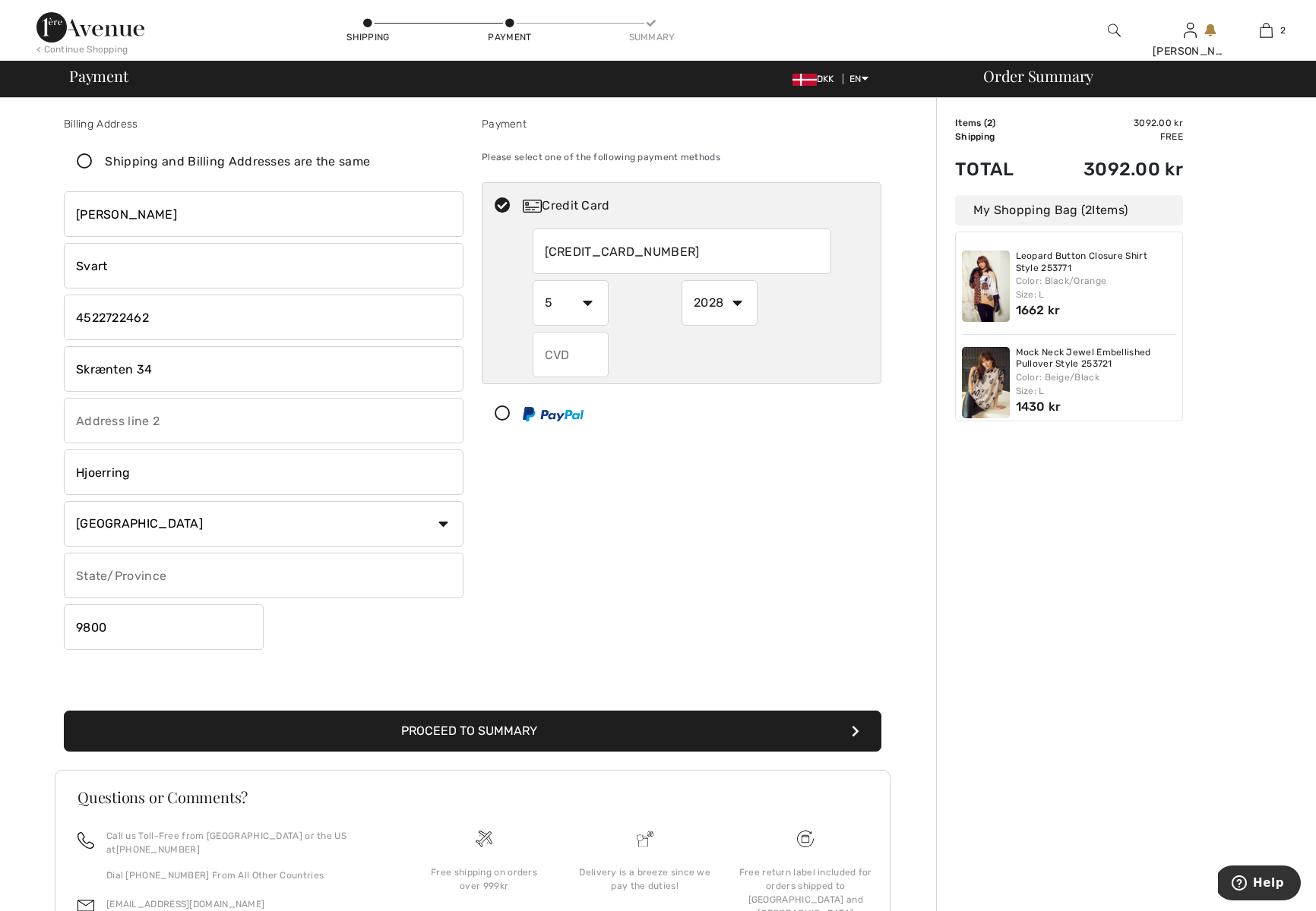
click at [523, 356] on div "4609779380977930 1 2 3 4 5 6 7 8 9 10 11 12 2025 2026 2027 2028 2029 2030 2031 …" at bounding box center [681, 303] width 398 height 149
type input "672"
drag, startPoint x: 688, startPoint y: 257, endPoint x: 704, endPoint y: 253, distance: 16.5
click at [697, 255] on input "[CREDIT_CARD_NUMBER]" at bounding box center [681, 251] width 298 height 46
click at [700, 432] on div at bounding box center [676, 413] width 386 height 46
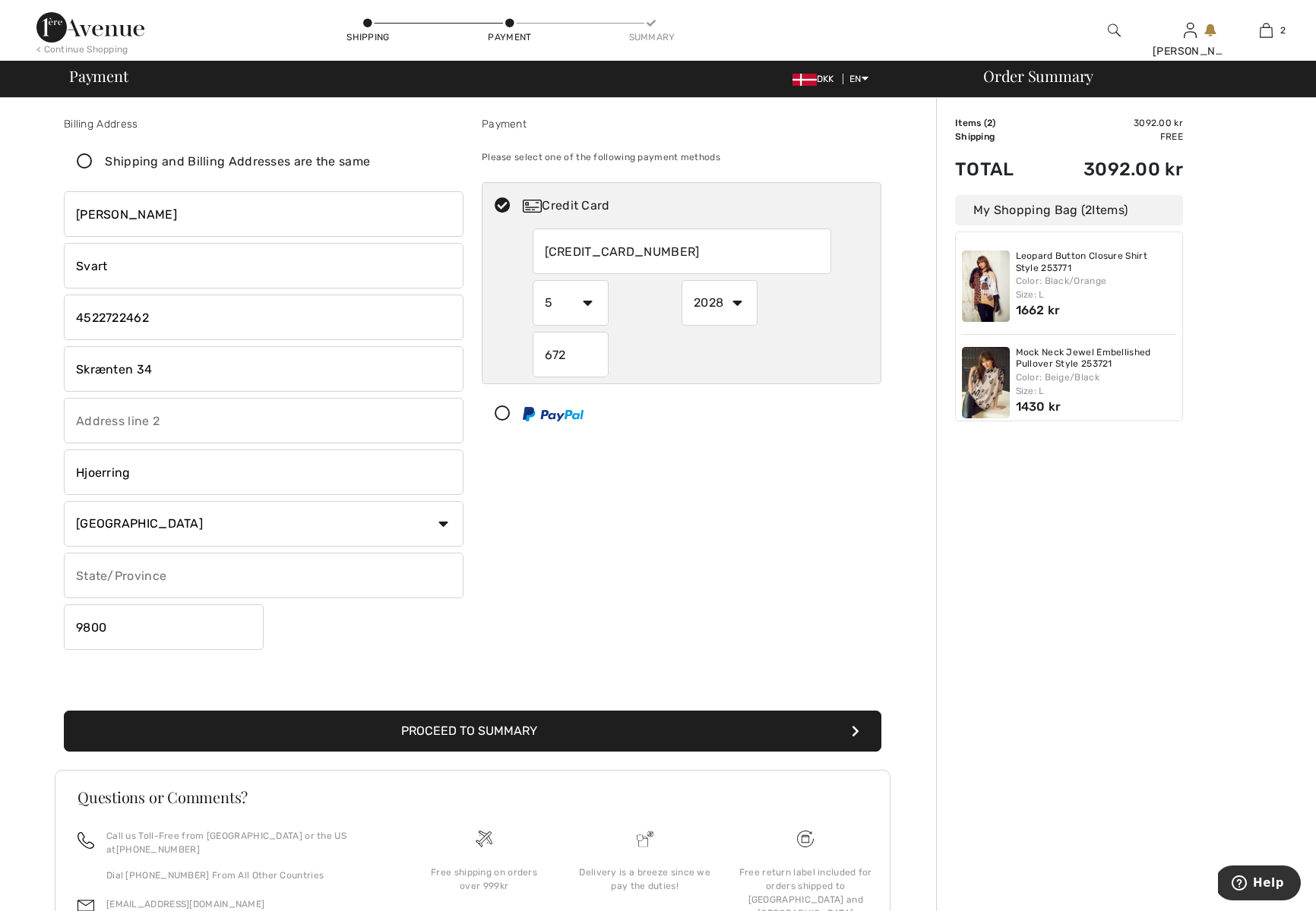
select select "1"
select select "2025"
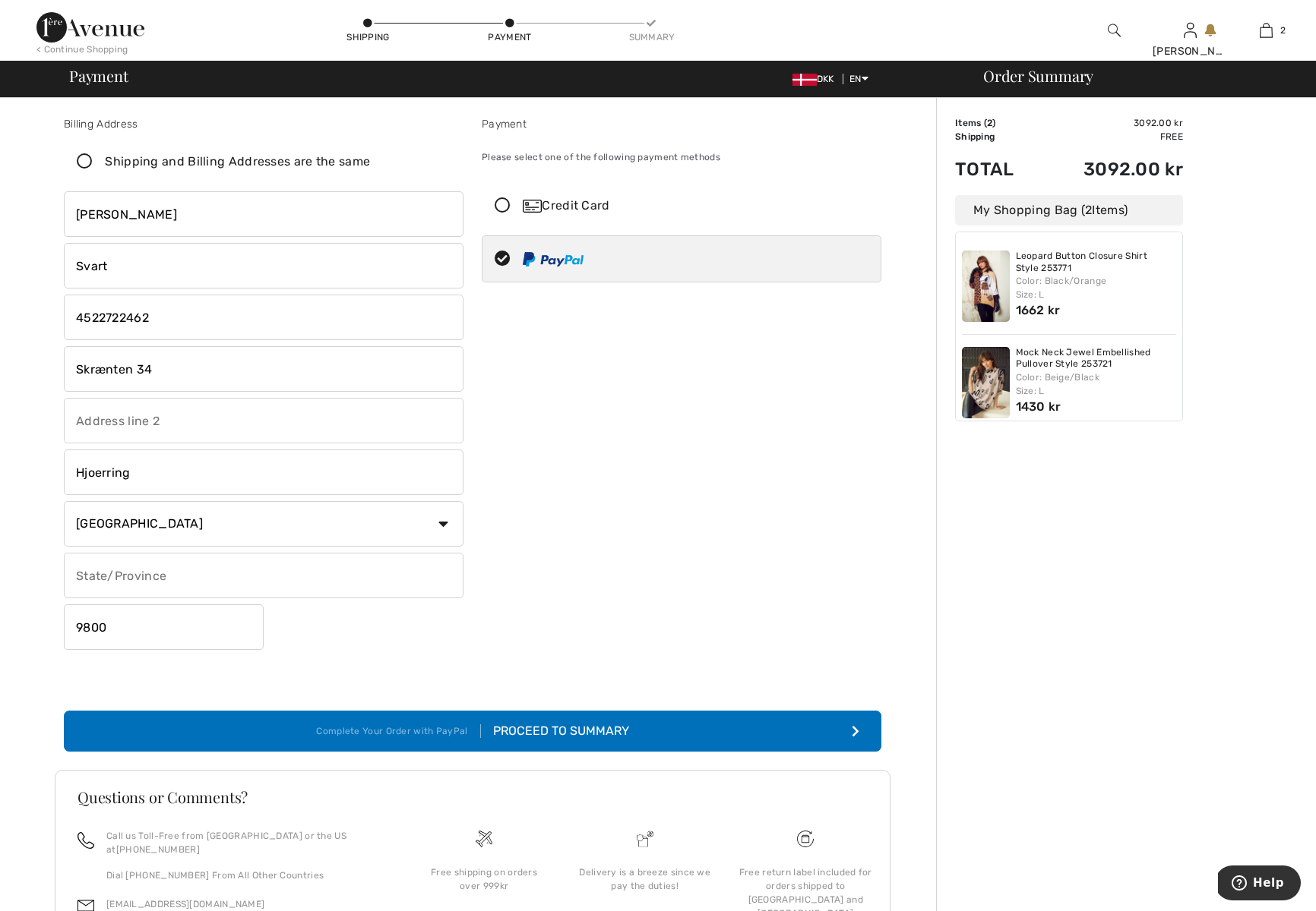
click at [557, 729] on div "Proceed to Summary" at bounding box center [555, 731] width 148 height 19
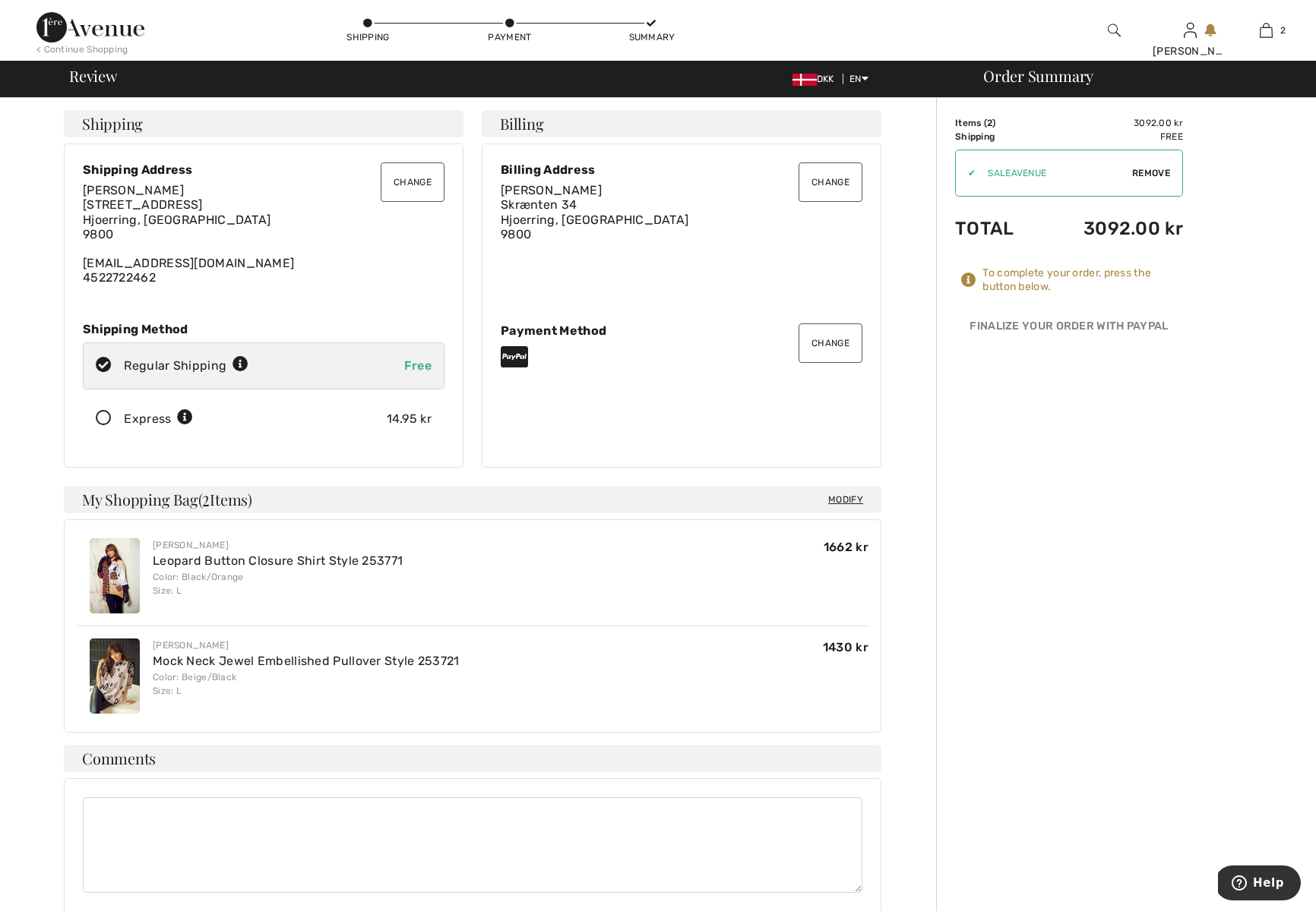
click at [418, 186] on button "Change" at bounding box center [411, 182] width 63 height 40
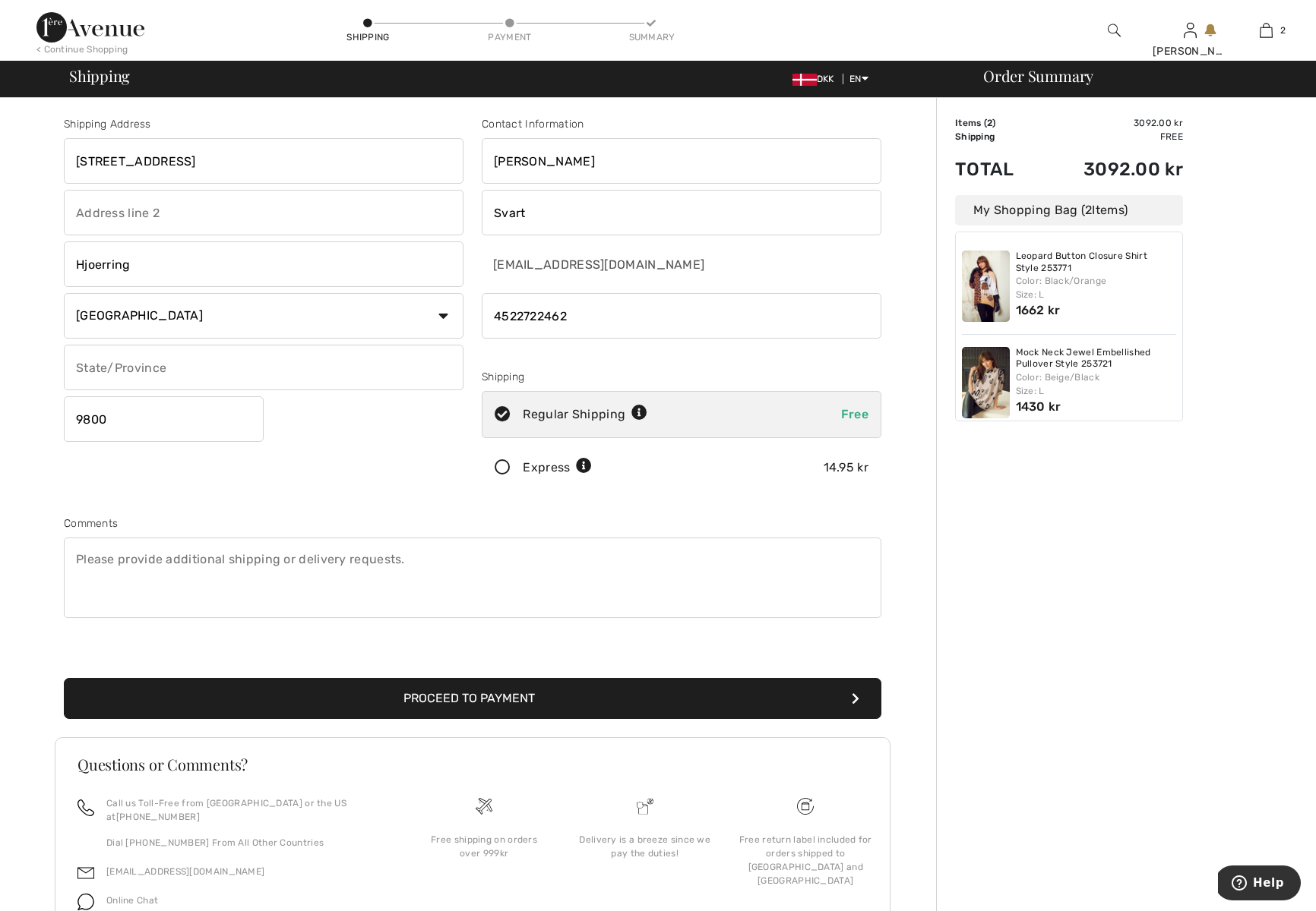
drag, startPoint x: 203, startPoint y: 162, endPoint x: -37, endPoint y: 154, distance: 240.1
click at [0, 154] on html "We value your privacy We use cookies to enhance your browsing experience, serve…" at bounding box center [658, 455] width 1316 height 911
click at [356, 151] on input "Skraenten 34" at bounding box center [263, 161] width 400 height 46
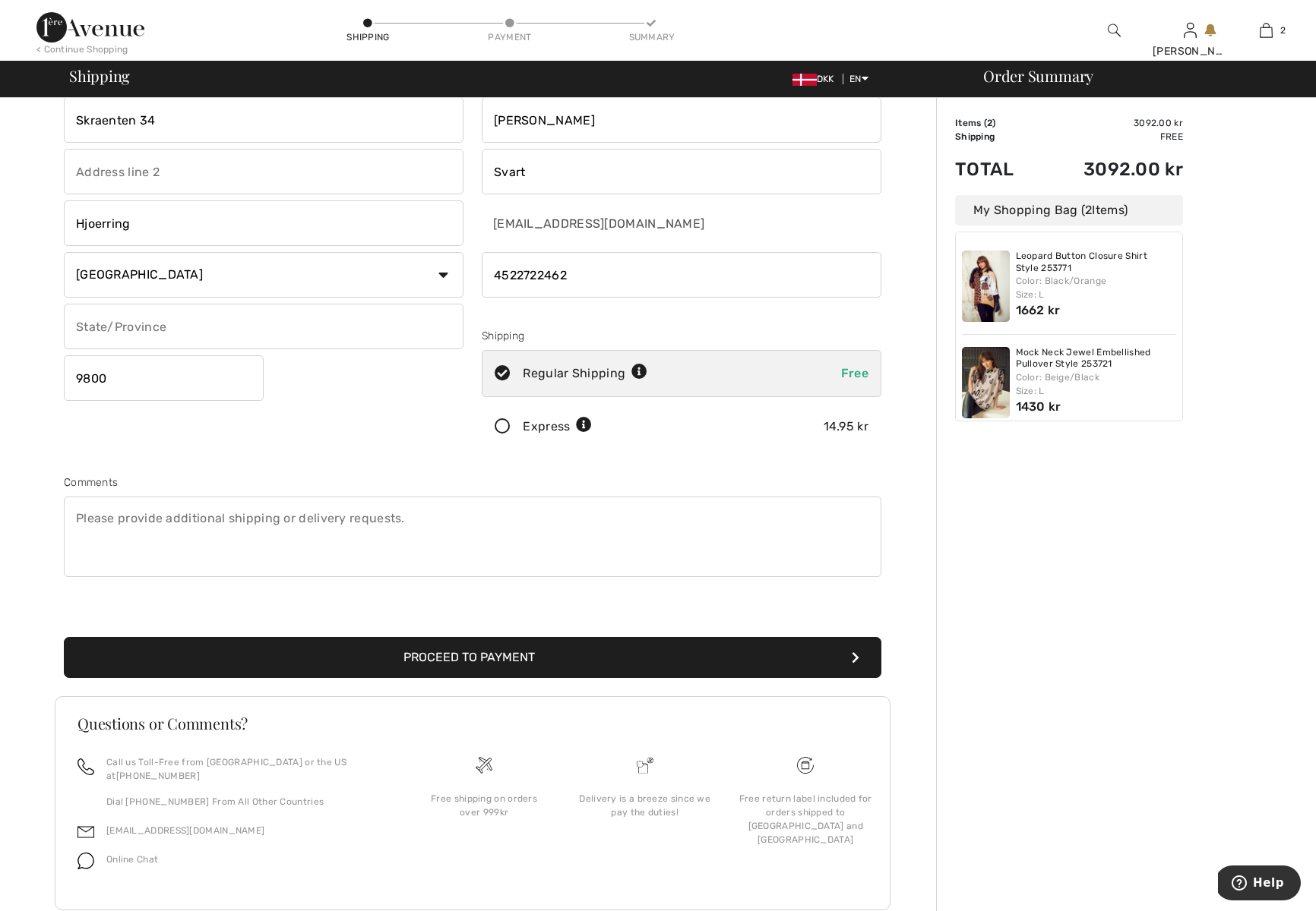
scroll to position [63, 0]
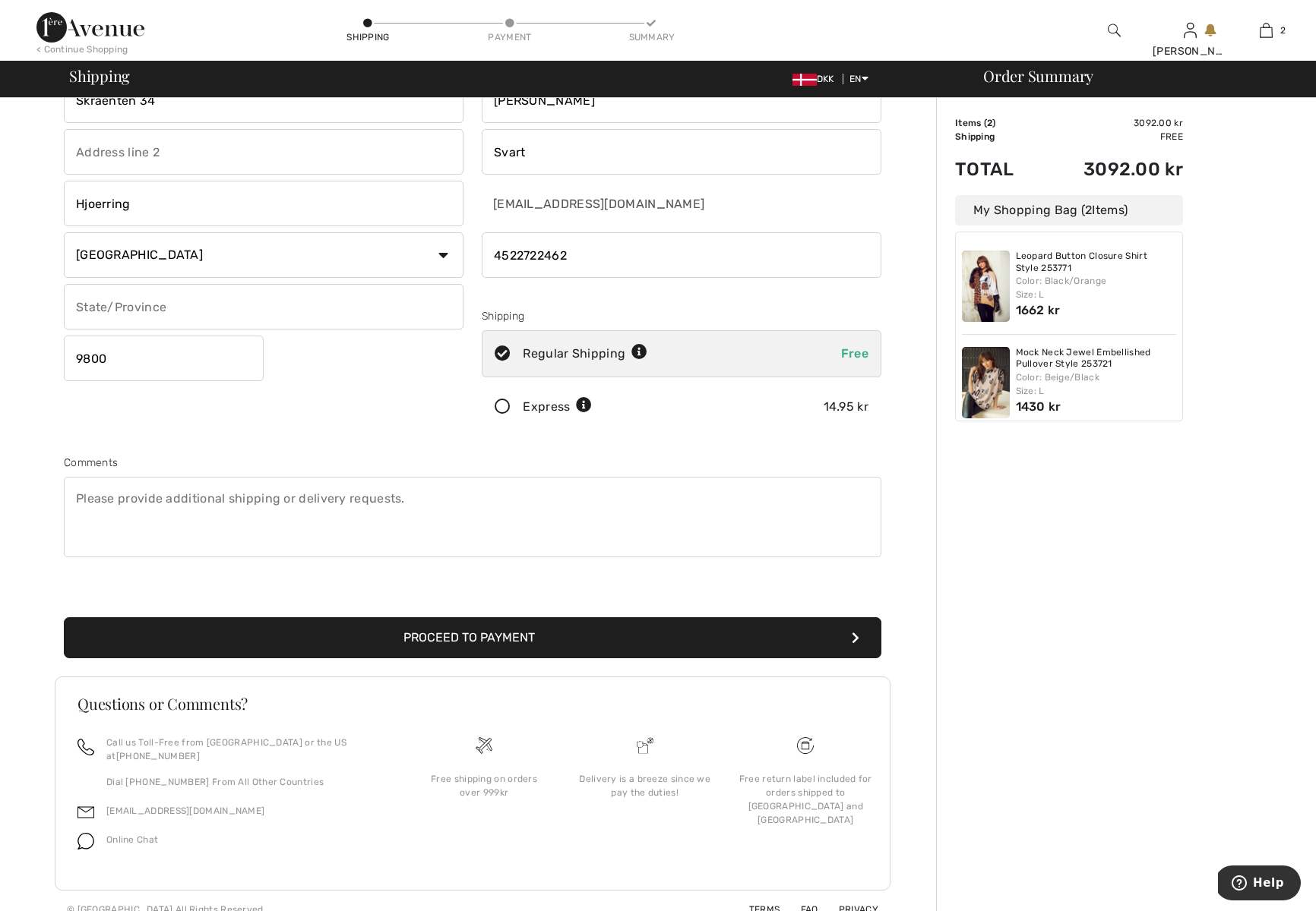
type input "Skraenten 34"
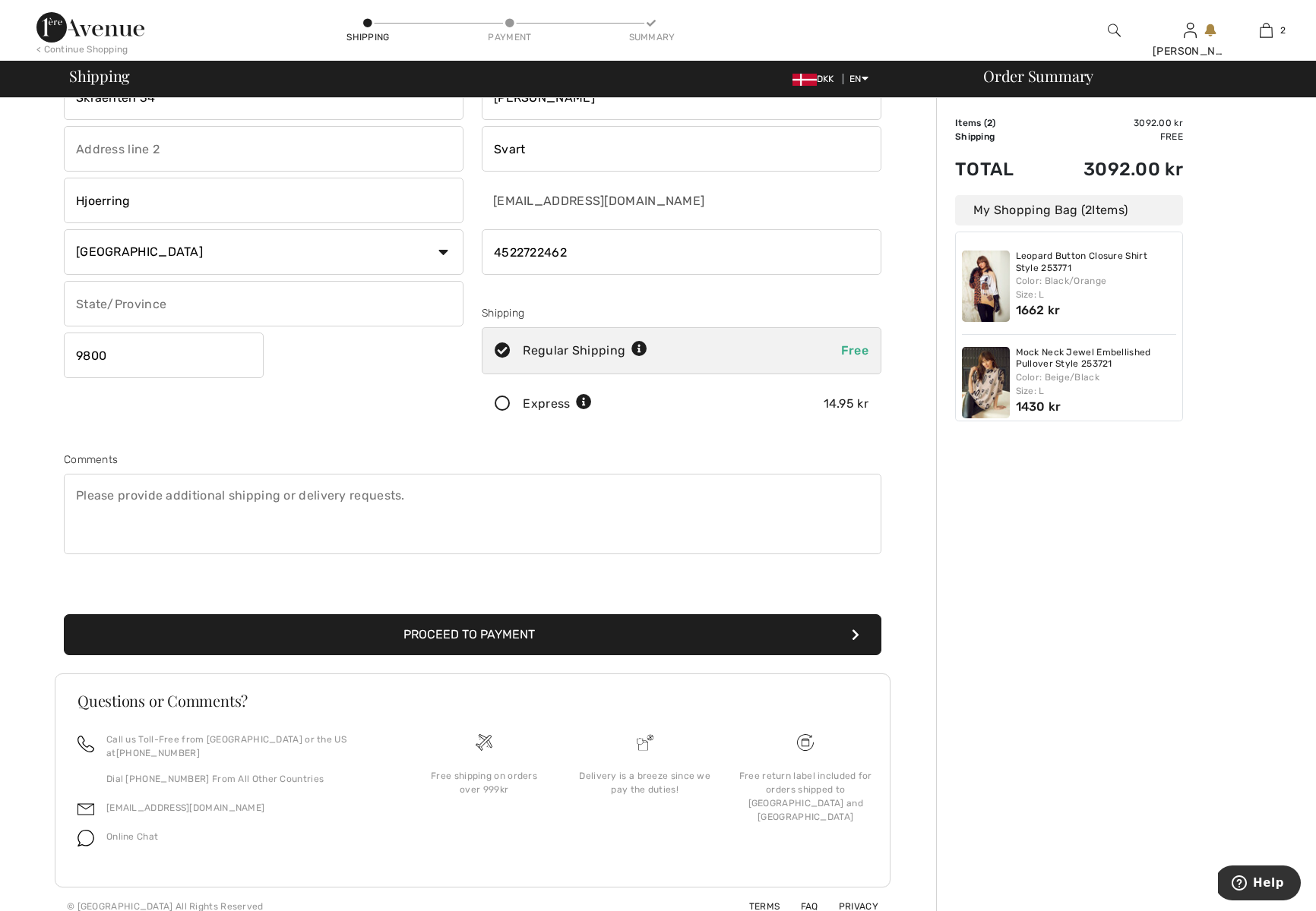
click at [139, 503] on textarea at bounding box center [472, 513] width 818 height 81
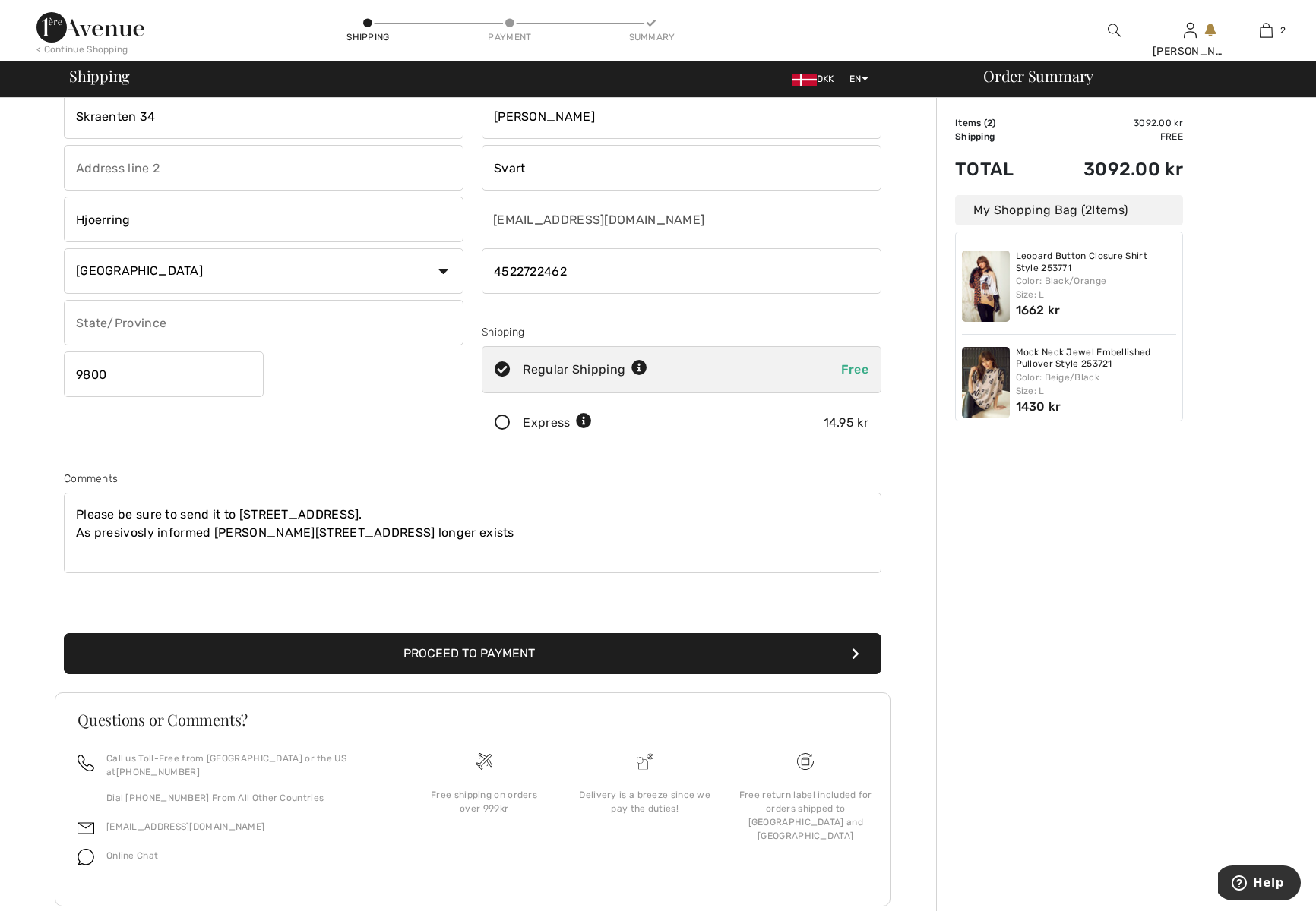
scroll to position [0, 0]
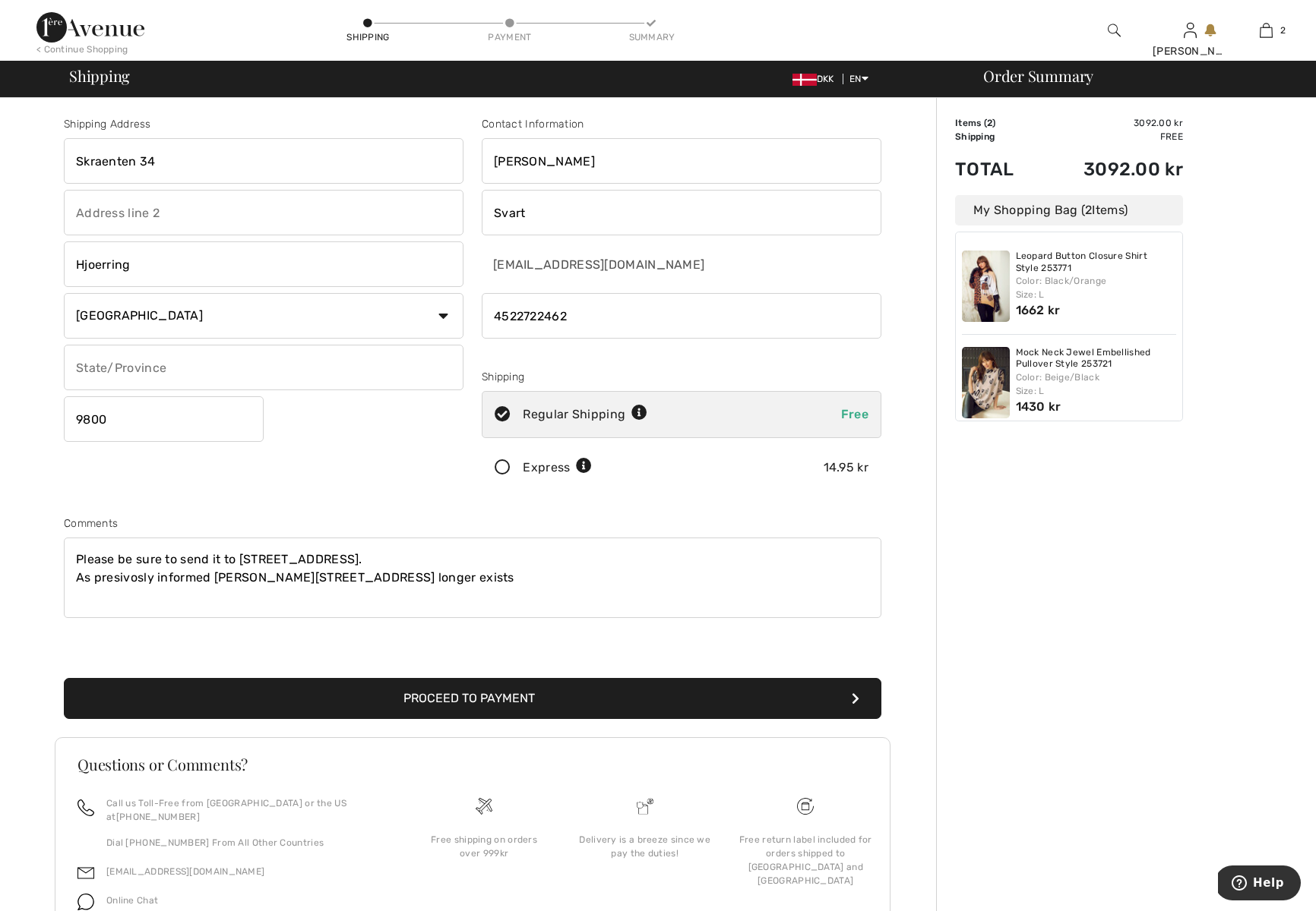
type textarea "Please be sure to send it to SKRAENTEN 34, DK-9800 Hjoerring. As presivosly inf…"
click at [432, 705] on button "Proceed to Payment" at bounding box center [472, 699] width 818 height 41
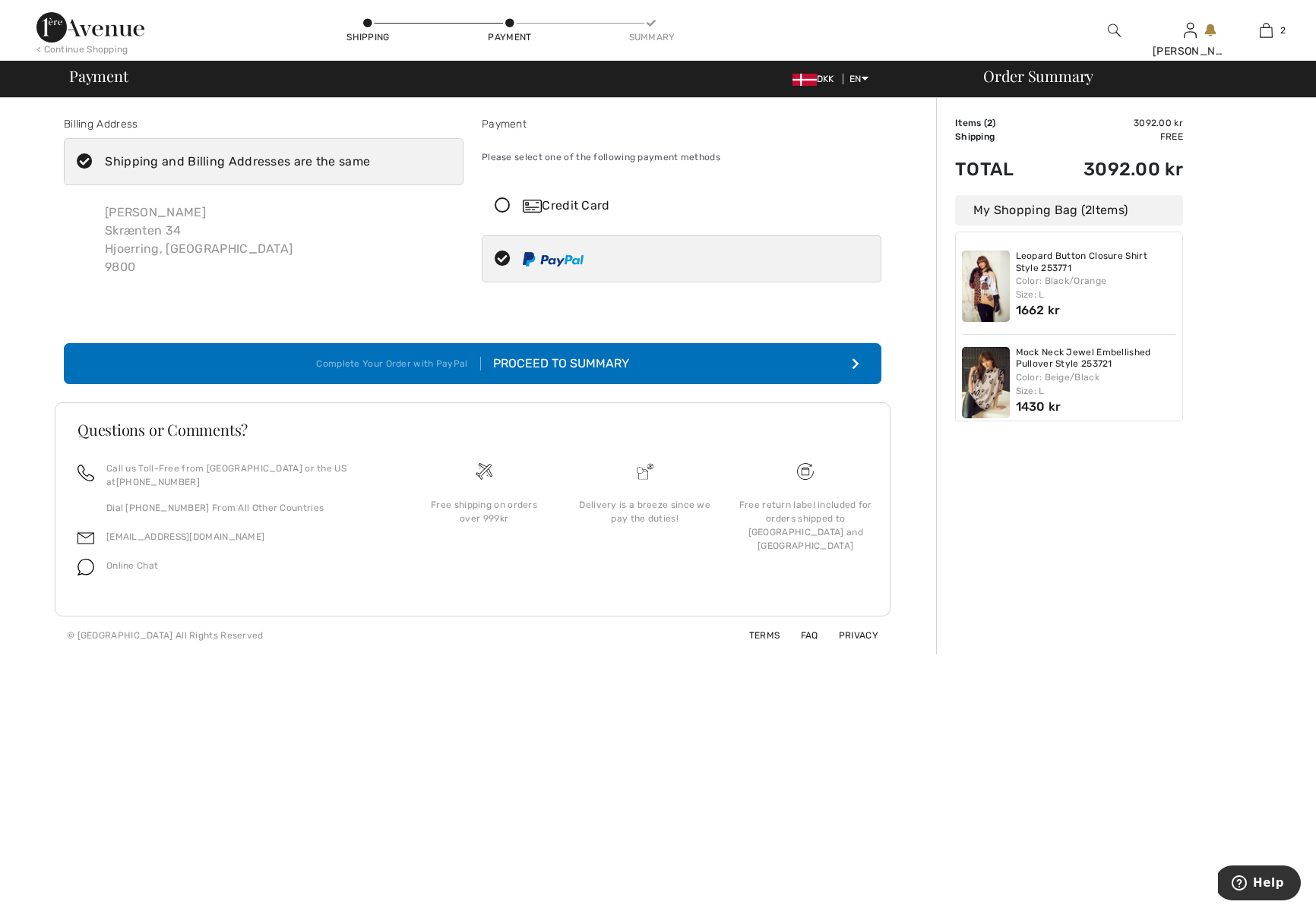
click at [561, 362] on div "Proceed to Summary" at bounding box center [555, 363] width 148 height 19
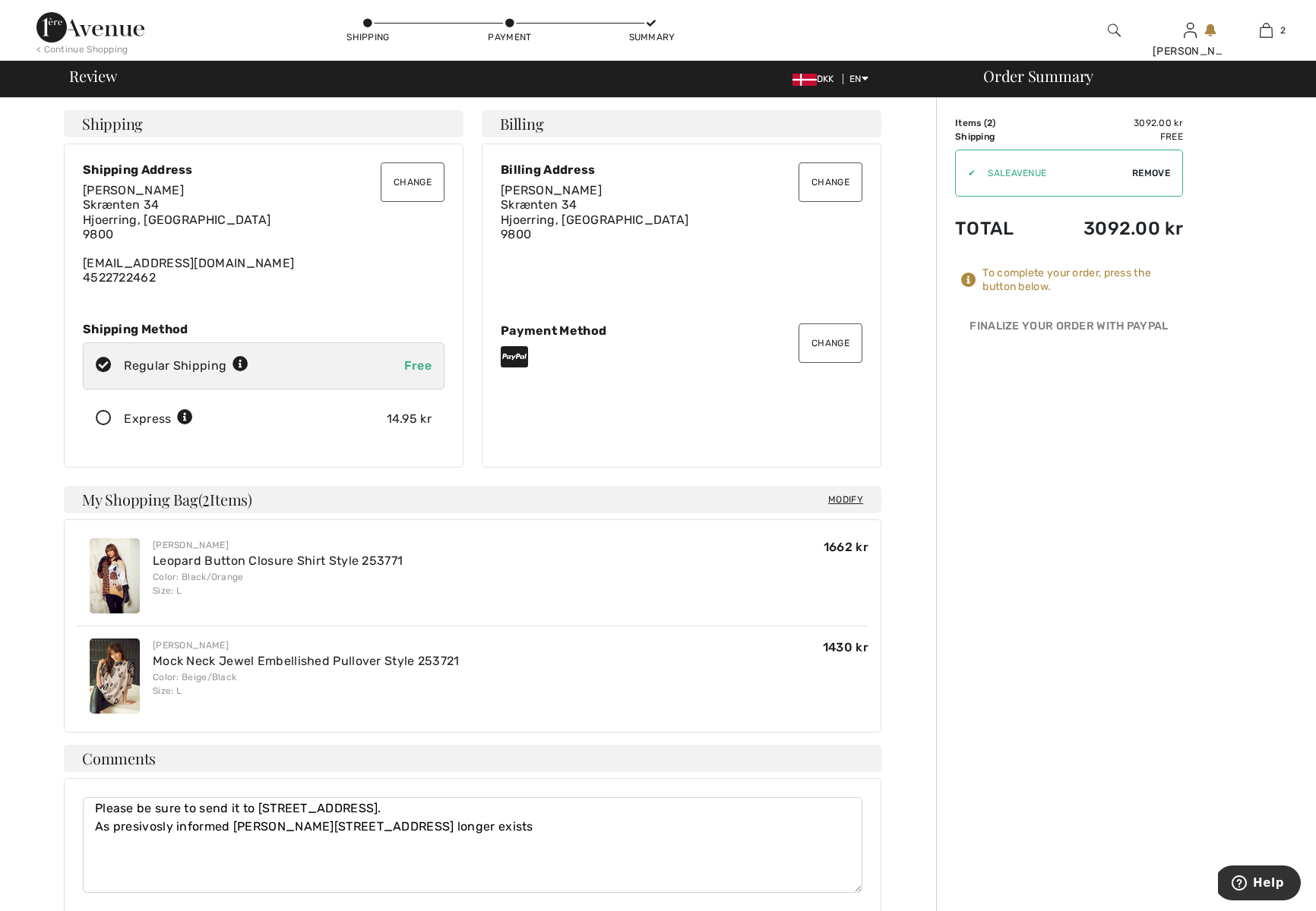
click at [830, 341] on button "Change" at bounding box center [830, 343] width 63 height 40
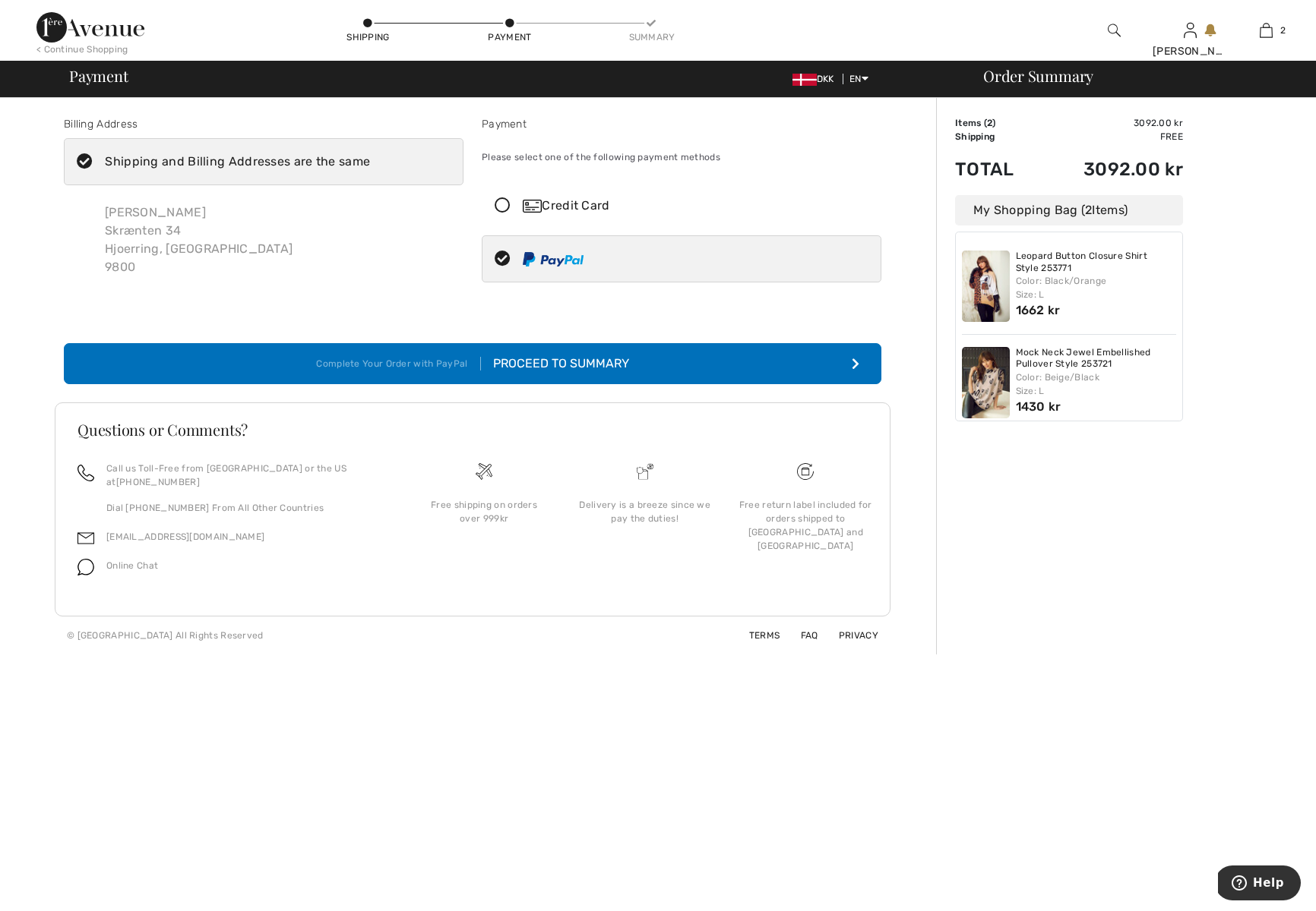
click at [508, 204] on icon at bounding box center [502, 206] width 40 height 16
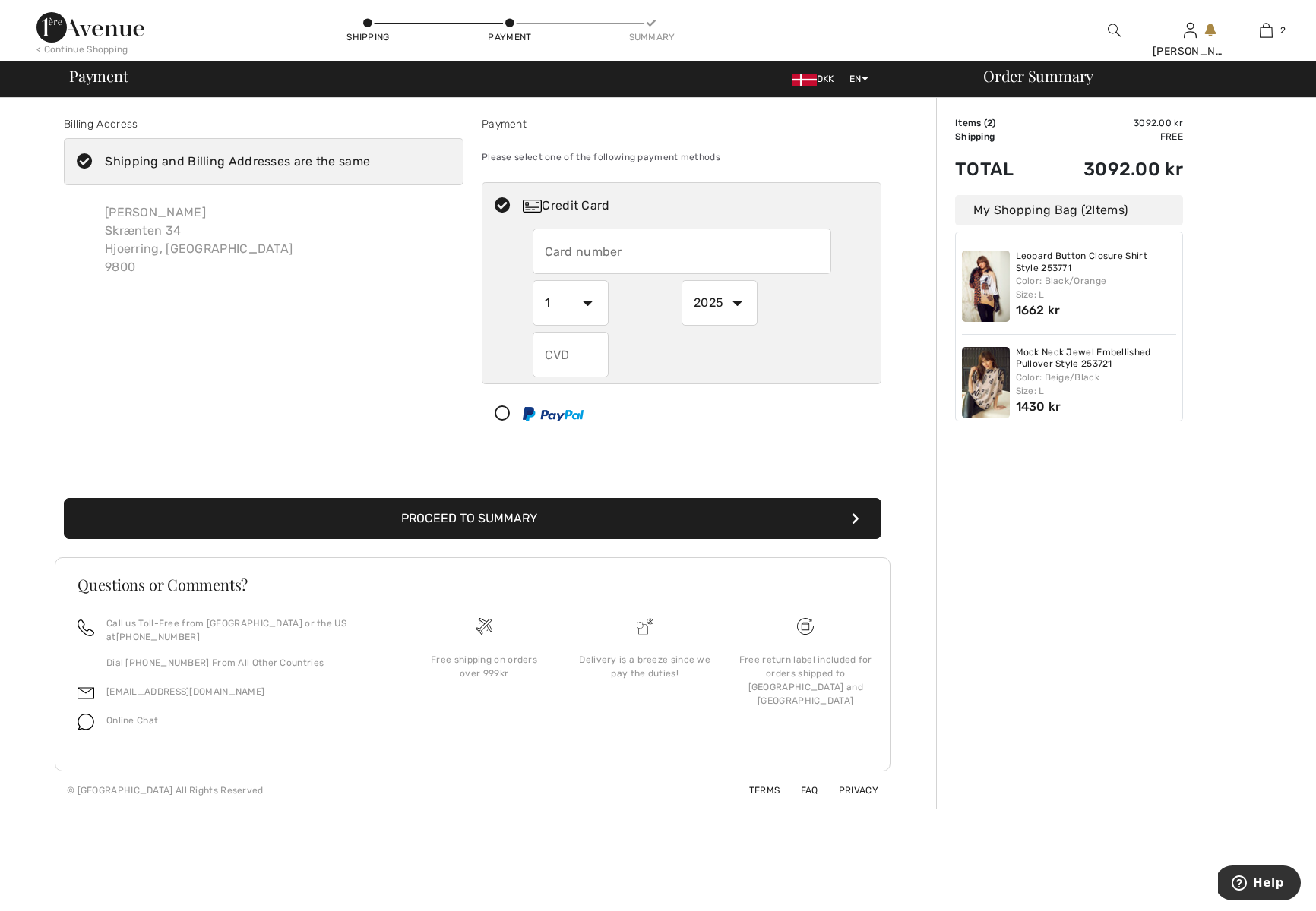
click at [589, 253] on input "text" at bounding box center [681, 251] width 298 height 46
type input "[CREDIT_CARD_NUMBER]"
click at [589, 306] on select "1 2 3 4 5 6 7 8 9 10 11 12" at bounding box center [570, 303] width 76 height 46
select select "5"
click at [532, 281] on select "1 2 3 4 5 6 7 8 9 10 11 12" at bounding box center [570, 303] width 76 height 46
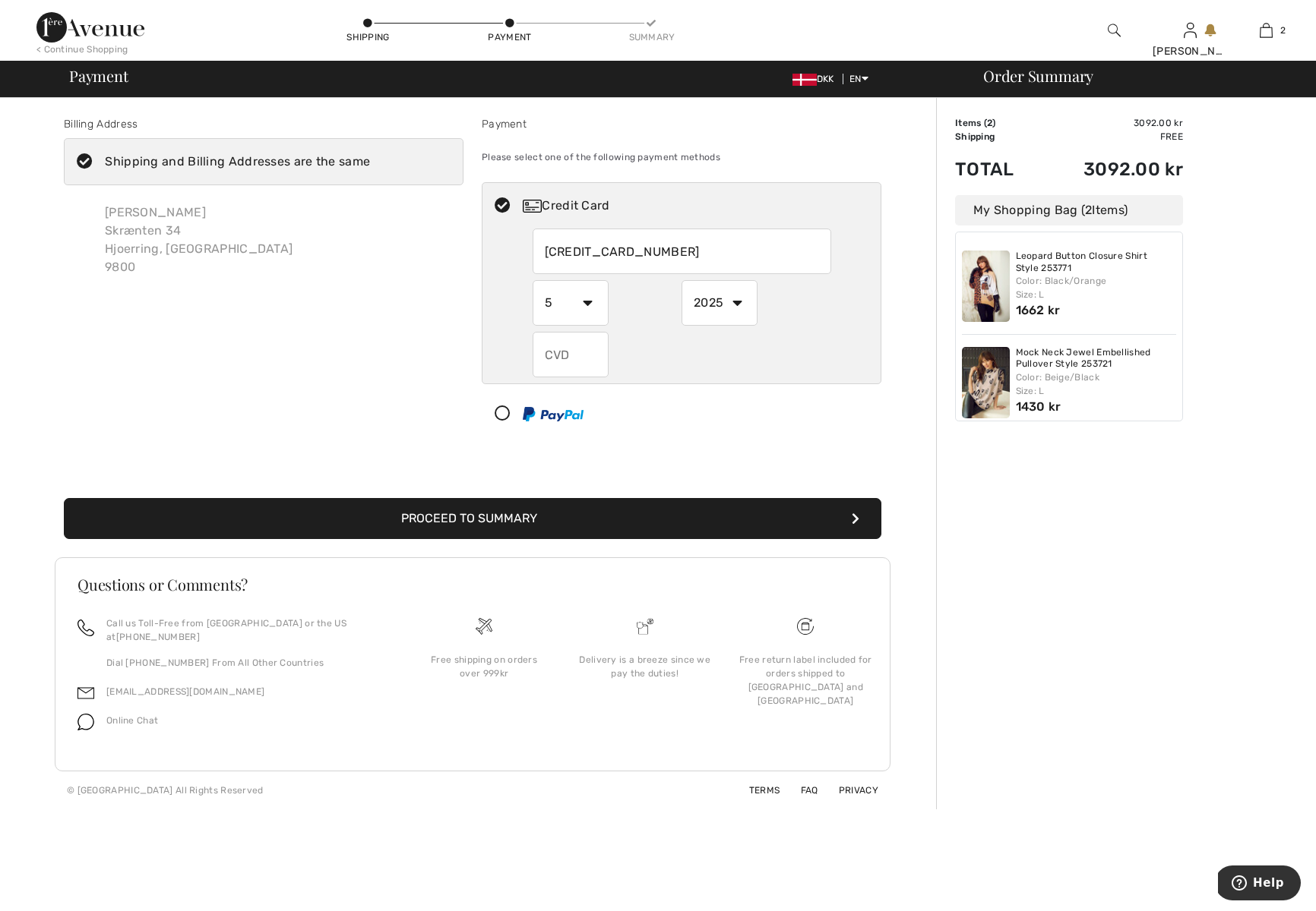
click at [739, 302] on select "2025 2026 2027 2028 2029 2030 2031 2032 2033 2034 2035" at bounding box center [719, 303] width 76 height 46
select select "2028"
click at [681, 281] on select "2025 2026 2027 2028 2029 2030 2031 2032 2033 2034 2035" at bounding box center [719, 303] width 76 height 46
click at [580, 353] on input "text" at bounding box center [570, 355] width 76 height 46
type input "672"
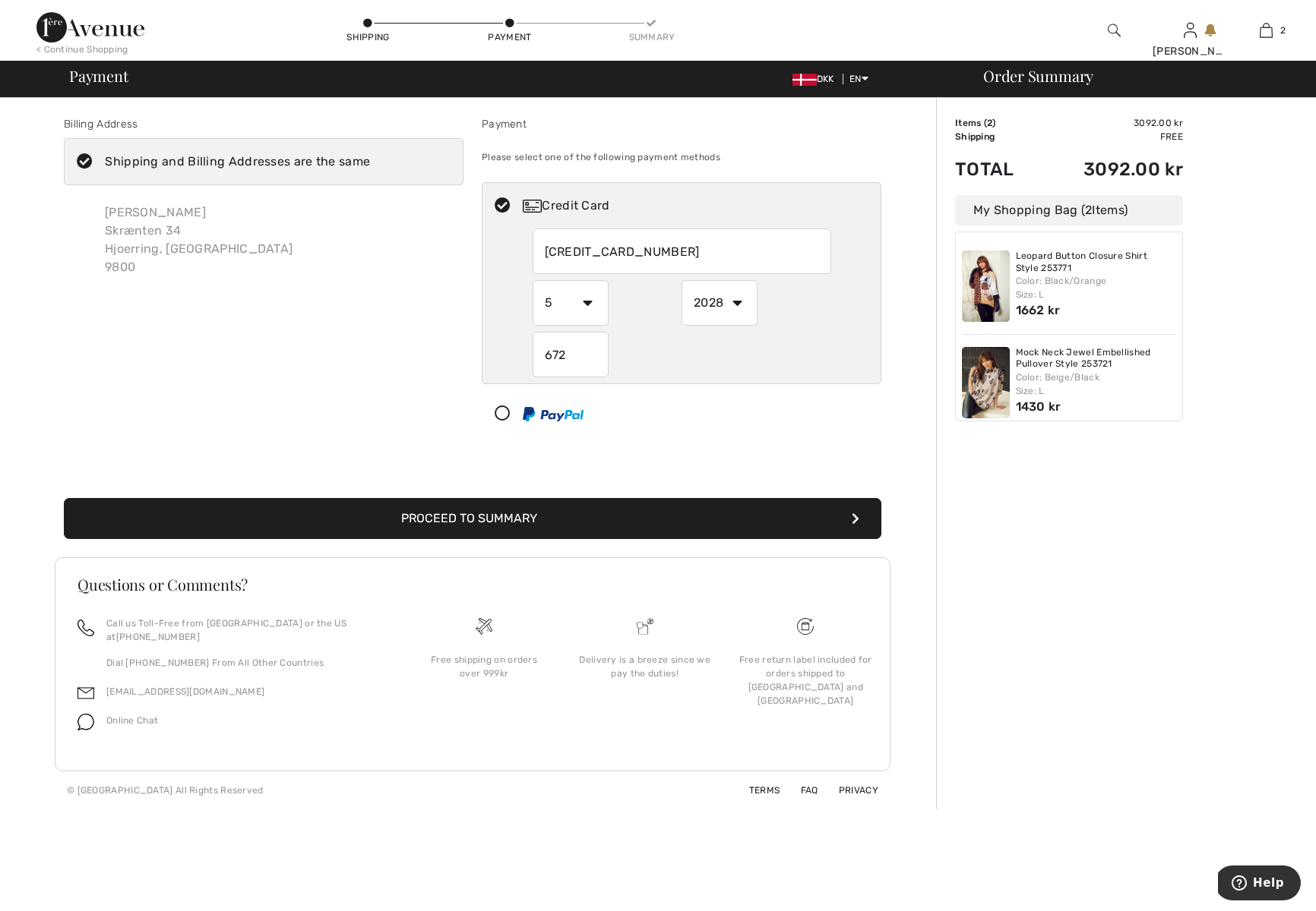
click at [463, 514] on button "Proceed to Summary" at bounding box center [472, 518] width 818 height 41
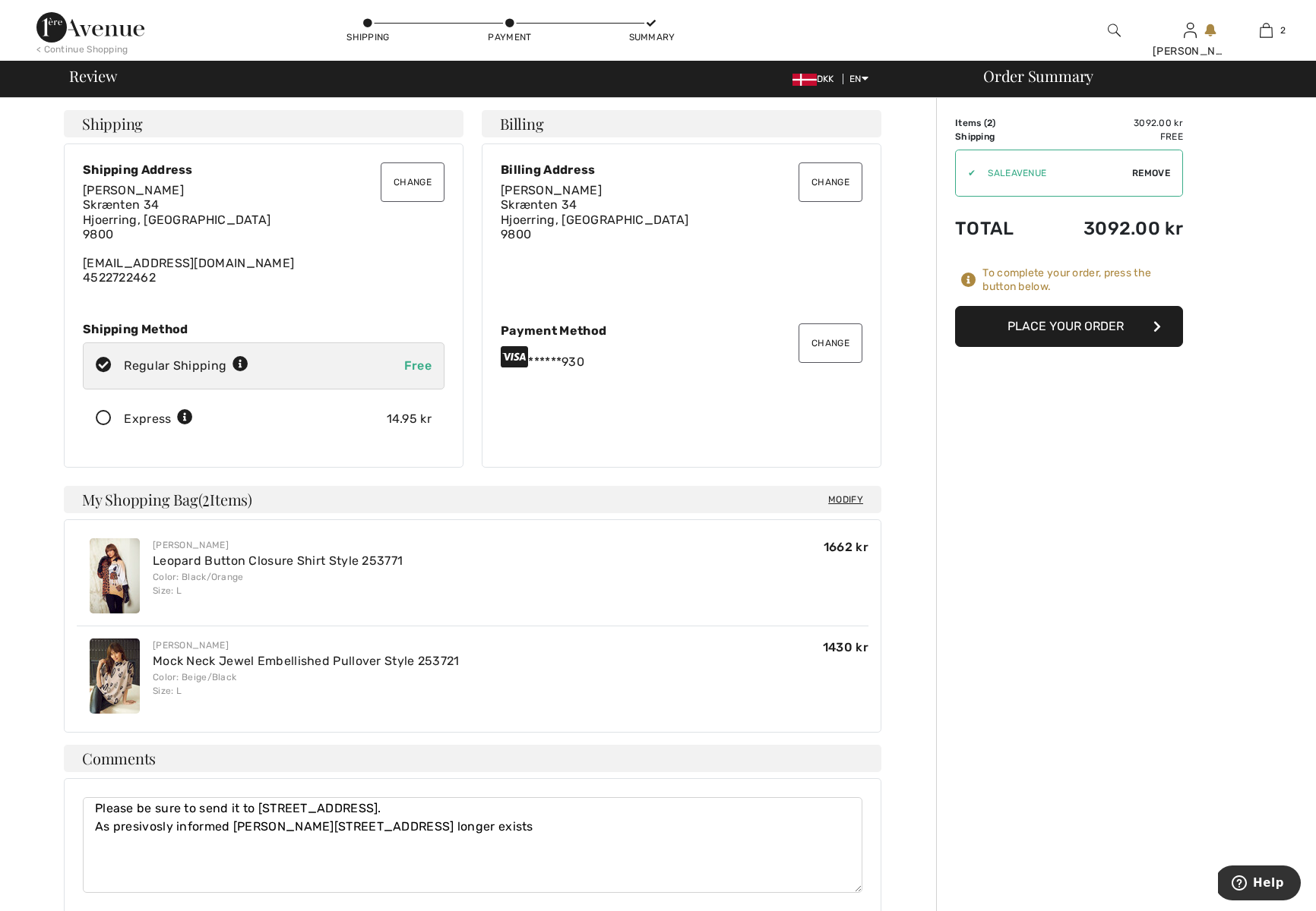
click at [1064, 324] on button "Place Your Order" at bounding box center [1069, 326] width 228 height 41
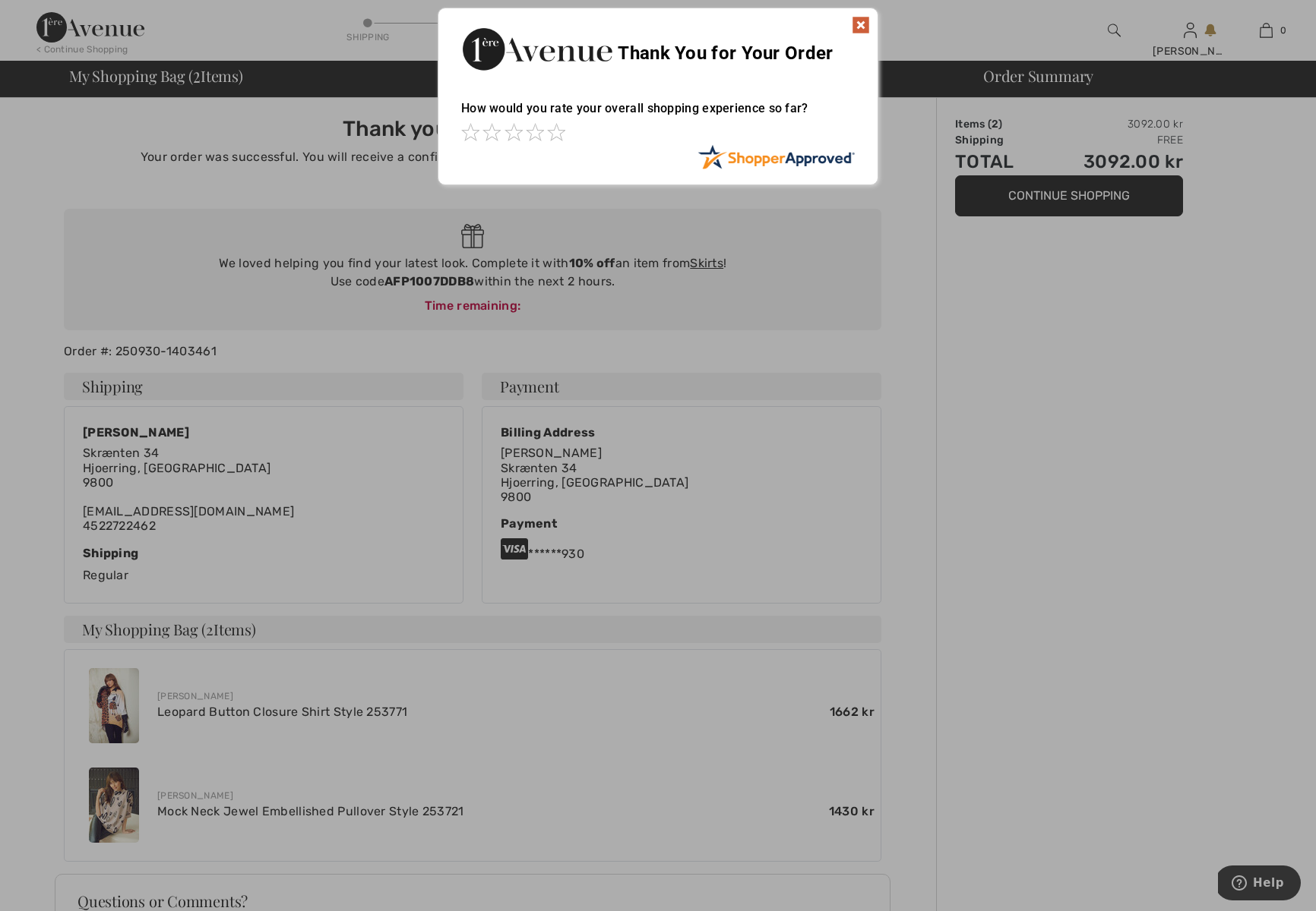
click at [863, 21] on img at bounding box center [861, 24] width 19 height 19
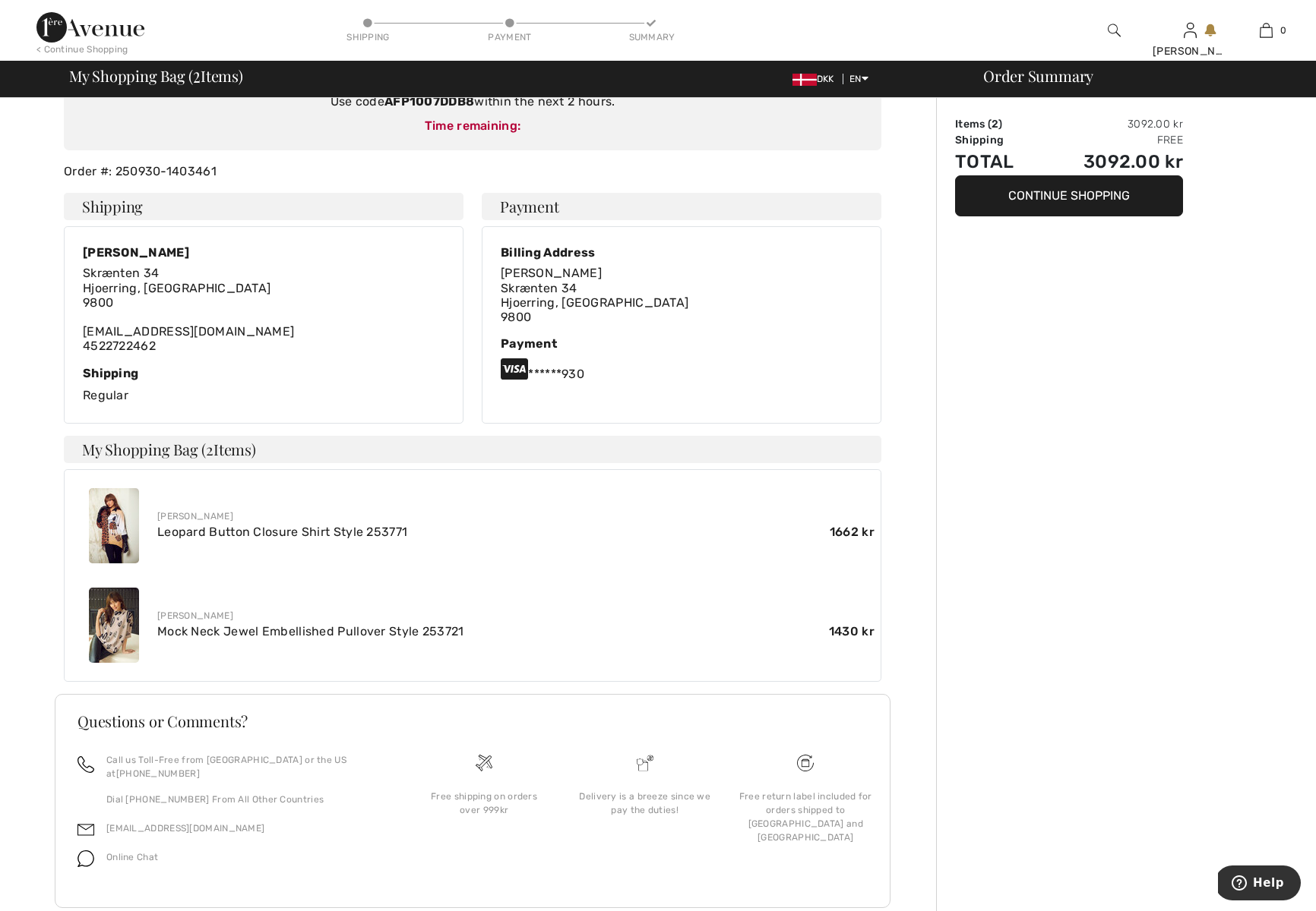
scroll to position [202, 0]
